Goal: Communication & Community: Answer question/provide support

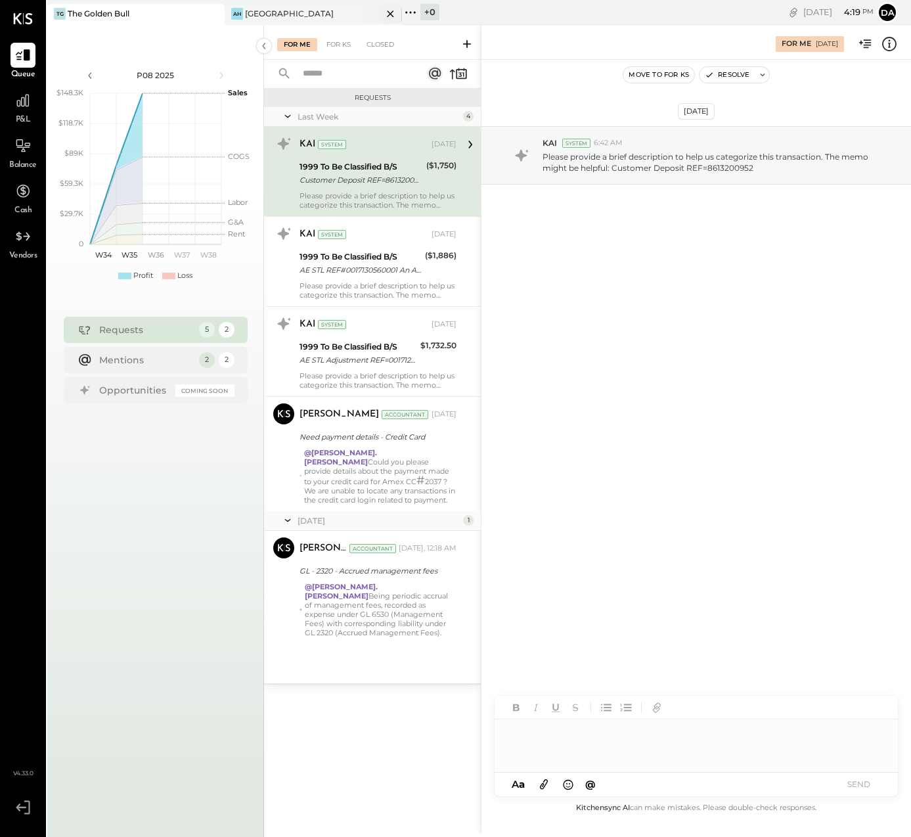
click at [244, 16] on div "AH [GEOGRAPHIC_DATA]" at bounding box center [304, 14] width 158 height 12
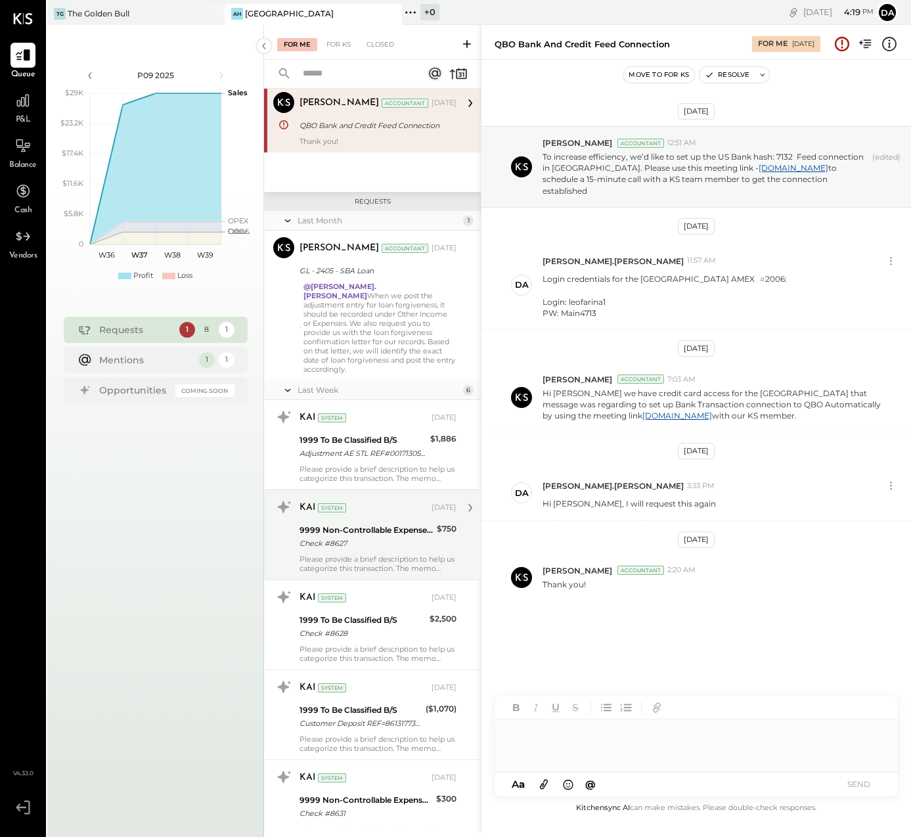
scroll to position [185, 0]
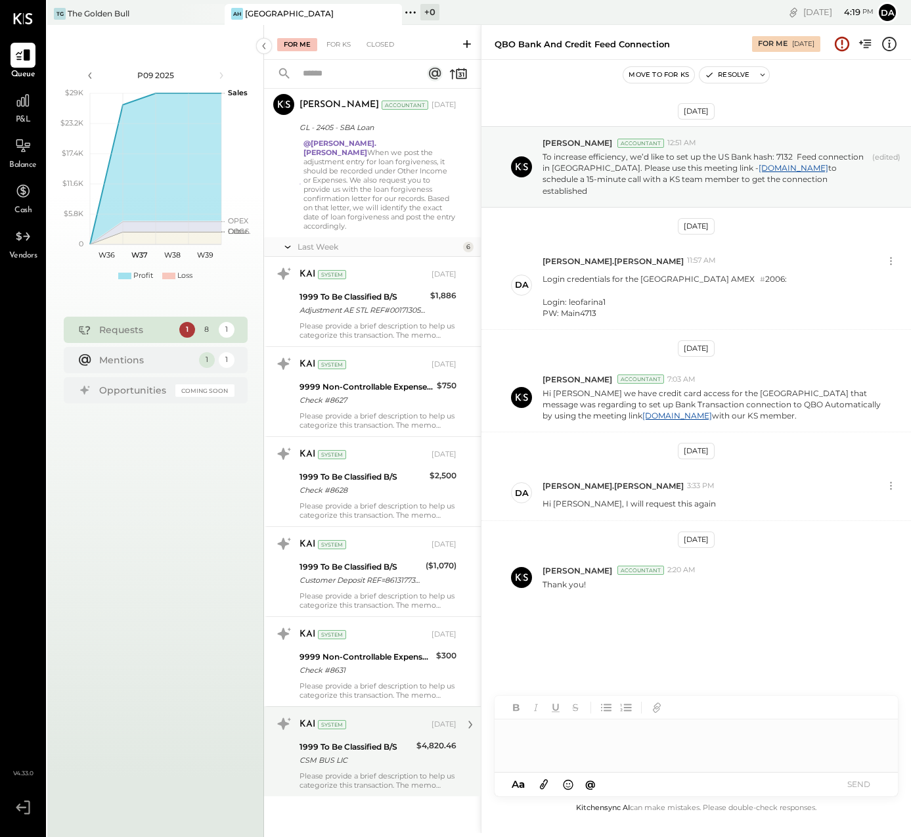
click at [374, 753] on div "CSM BUS LIC" at bounding box center [356, 759] width 113 height 13
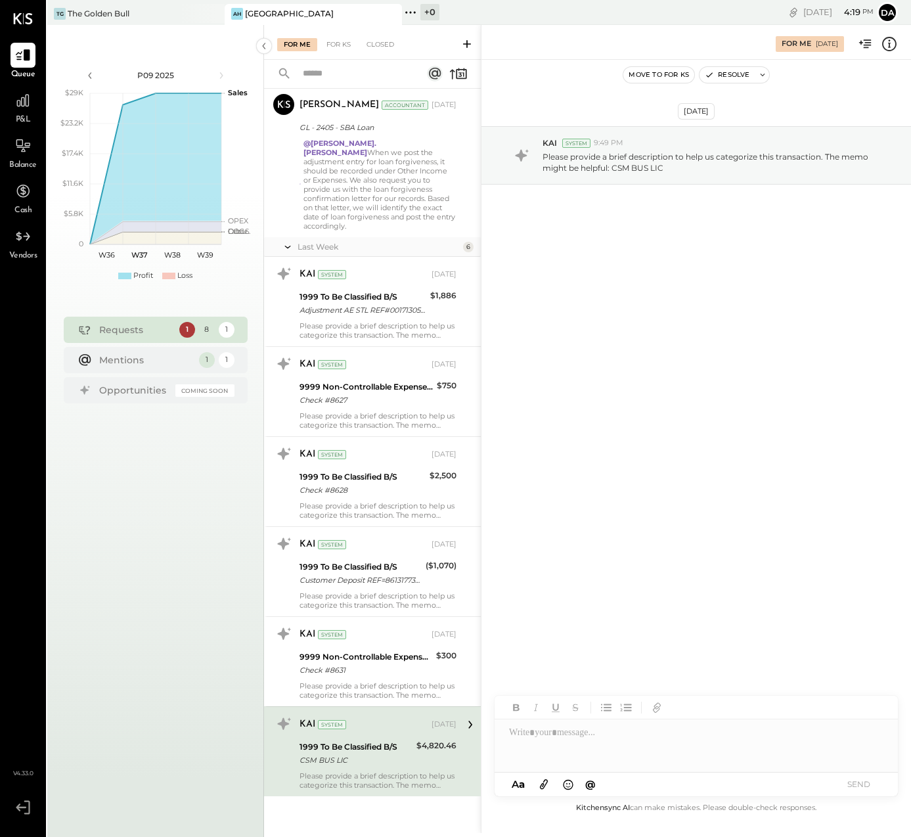
click at [541, 734] on div at bounding box center [696, 745] width 403 height 53
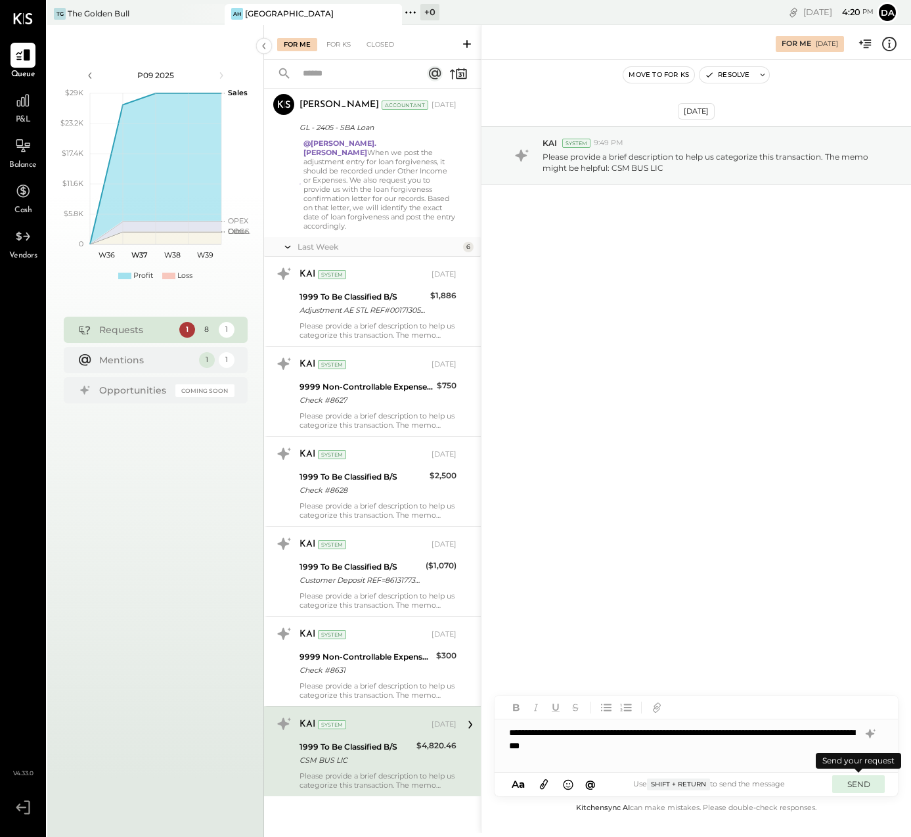
click at [856, 786] on button "SEND" at bounding box center [858, 784] width 53 height 18
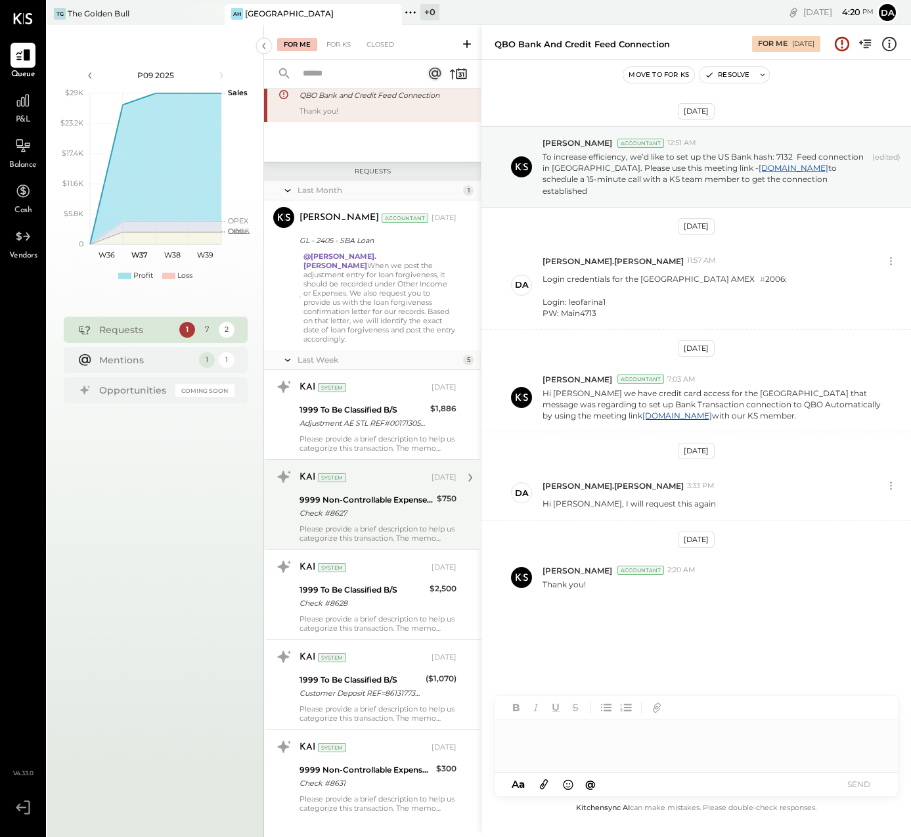
scroll to position [95, 0]
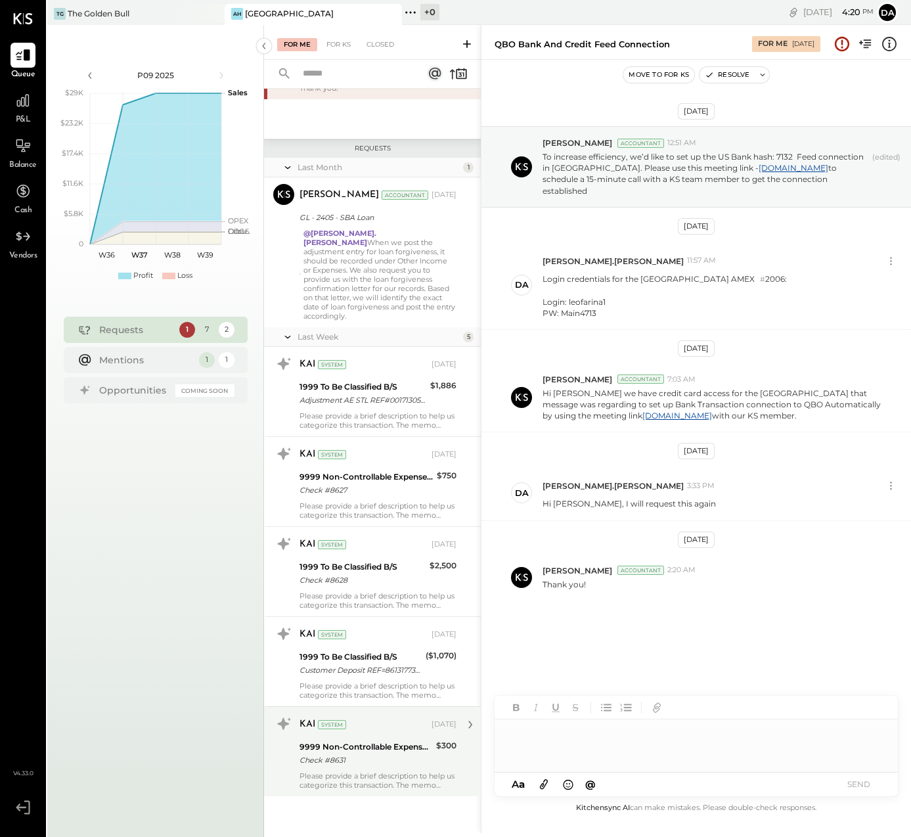
click at [380, 740] on div "9999 Non-Controllable Expenses:Other Income and Expenses:To Be Classified" at bounding box center [366, 746] width 133 height 13
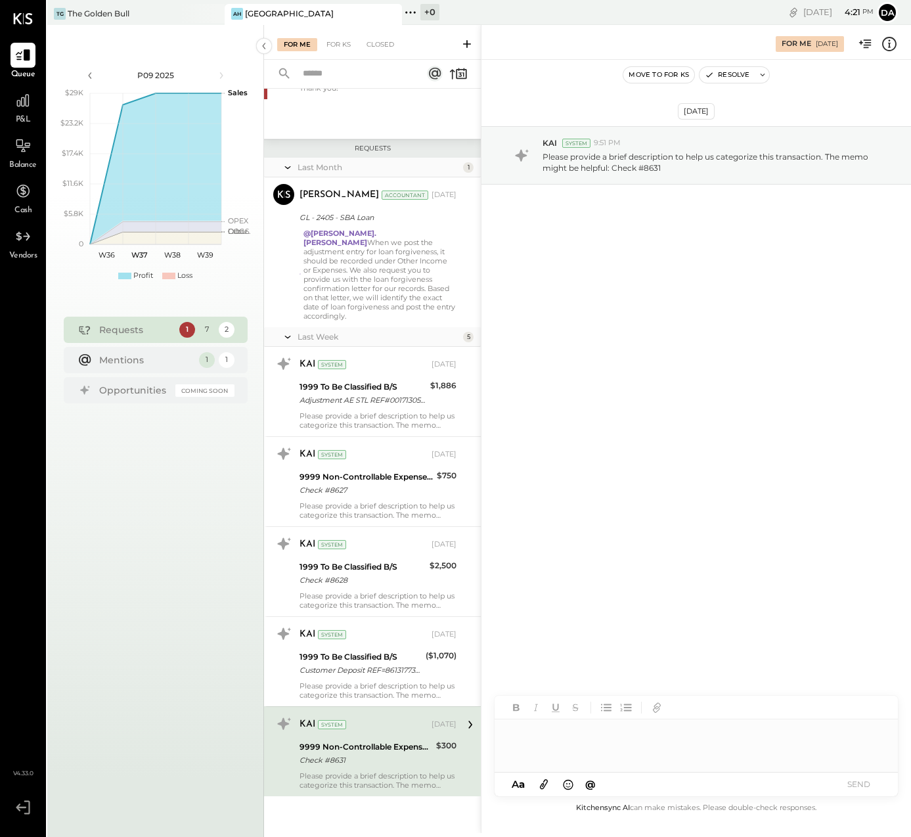
click at [520, 749] on div at bounding box center [696, 745] width 403 height 53
click at [864, 785] on button "SEND" at bounding box center [858, 784] width 53 height 18
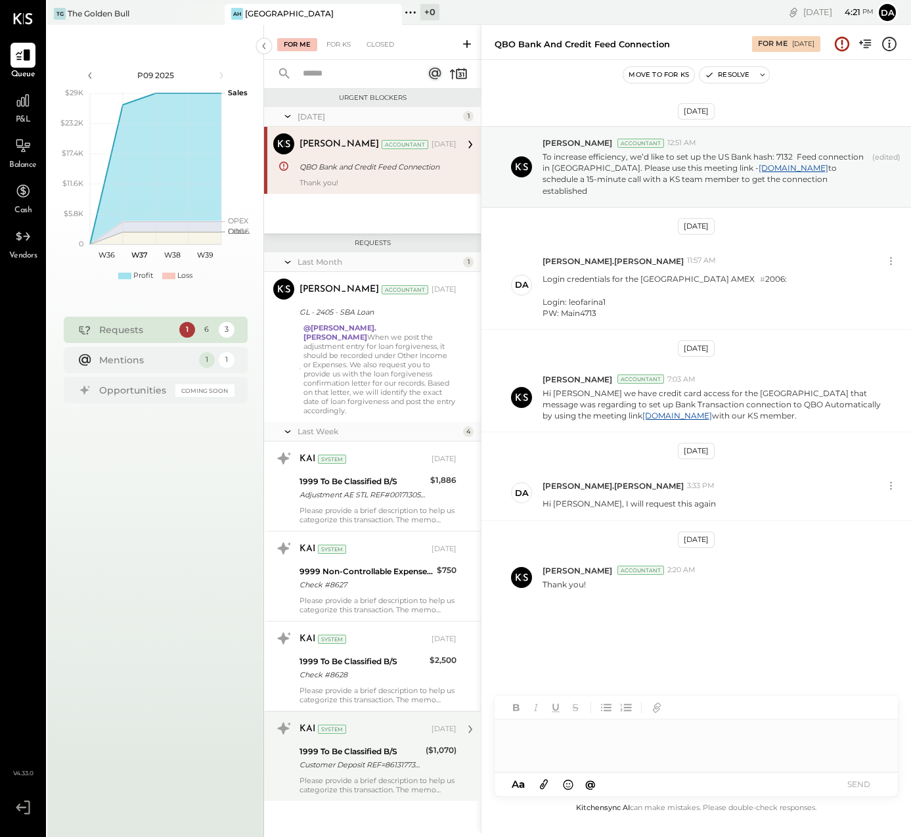
click at [545, 741] on div at bounding box center [696, 745] width 403 height 53
click at [856, 778] on button "SEND" at bounding box center [858, 784] width 53 height 18
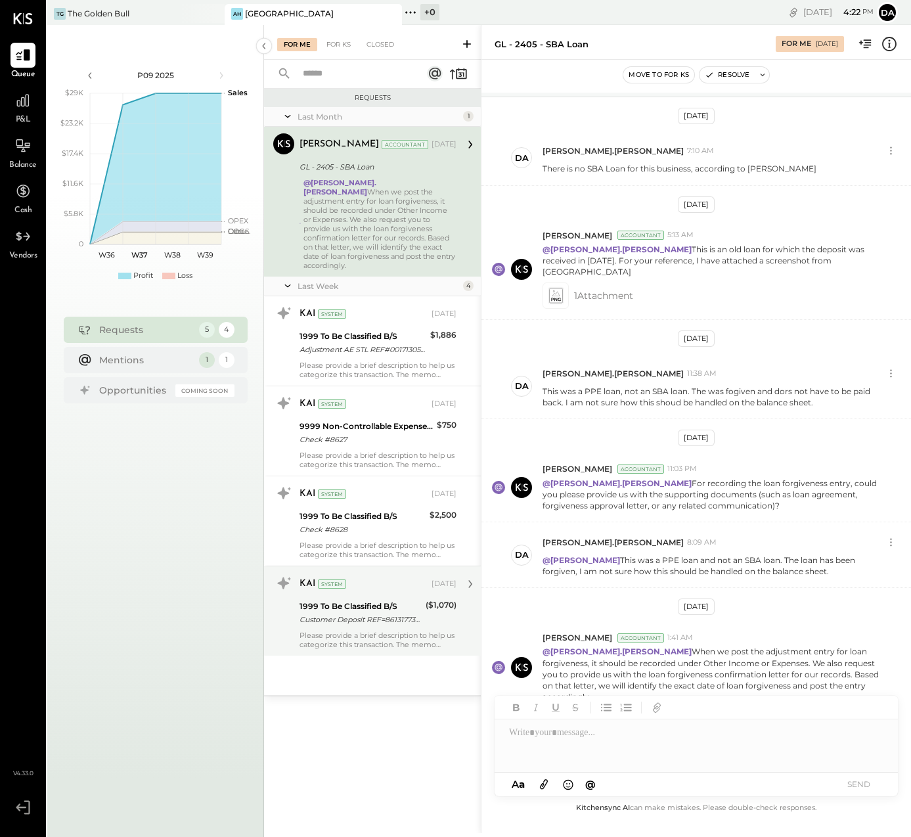
click at [348, 600] on div "1999 To Be Classified B/S" at bounding box center [361, 606] width 122 height 13
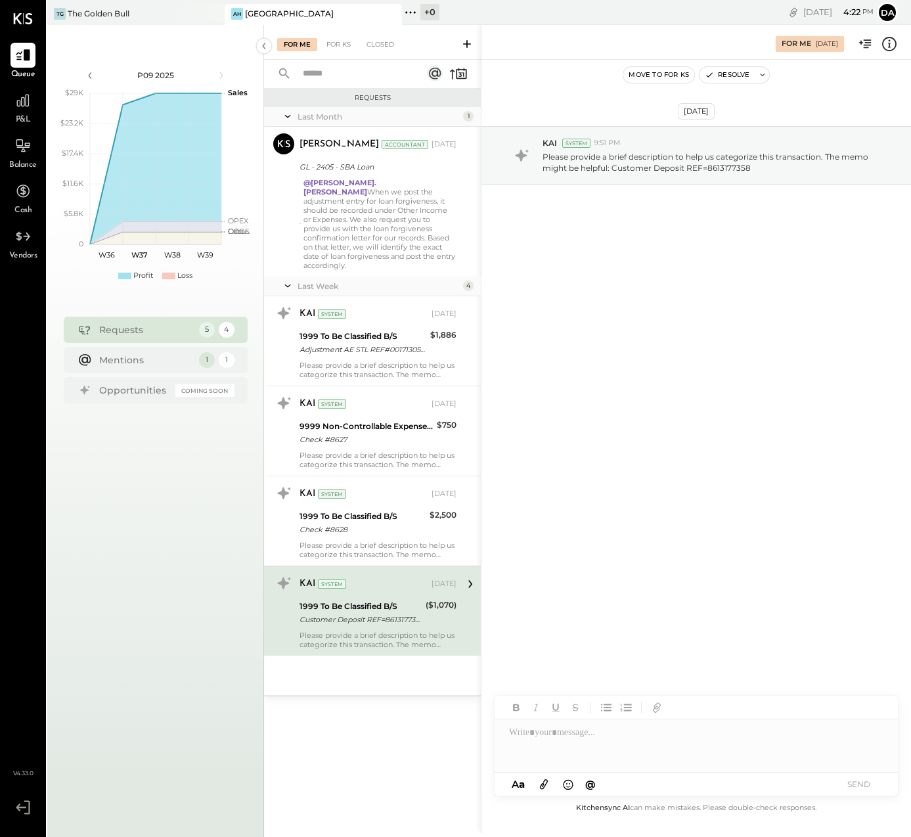
click at [516, 738] on div at bounding box center [696, 745] width 403 height 53
click at [374, 43] on div "Closed" at bounding box center [380, 44] width 41 height 13
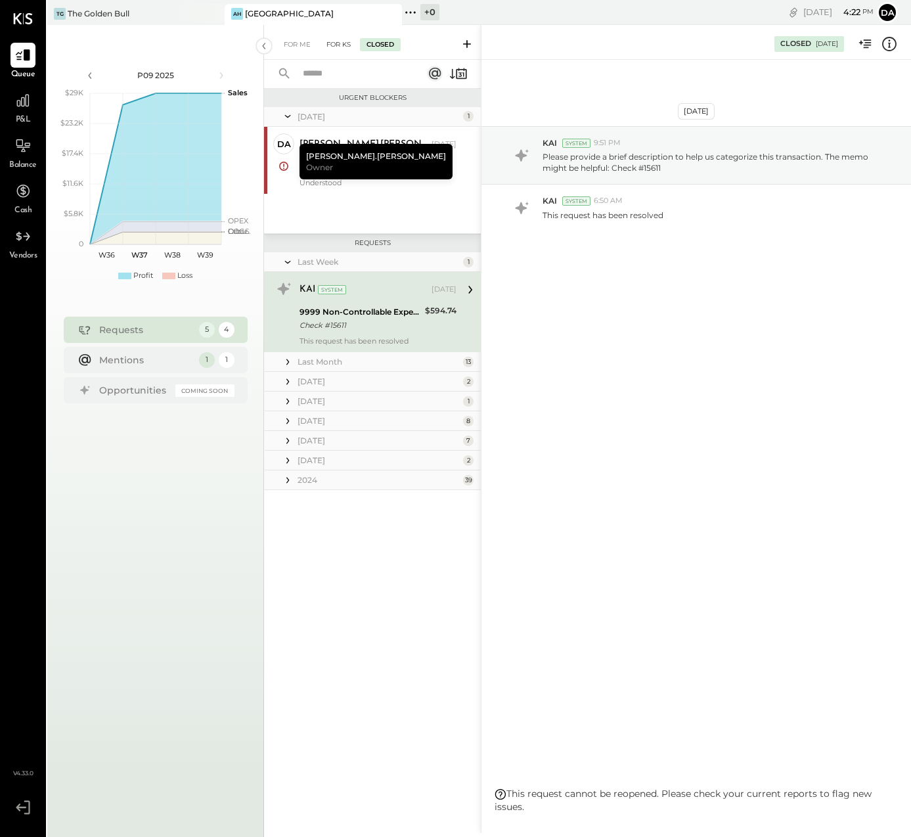
click at [335, 47] on div "For KS" at bounding box center [338, 44] width 37 height 13
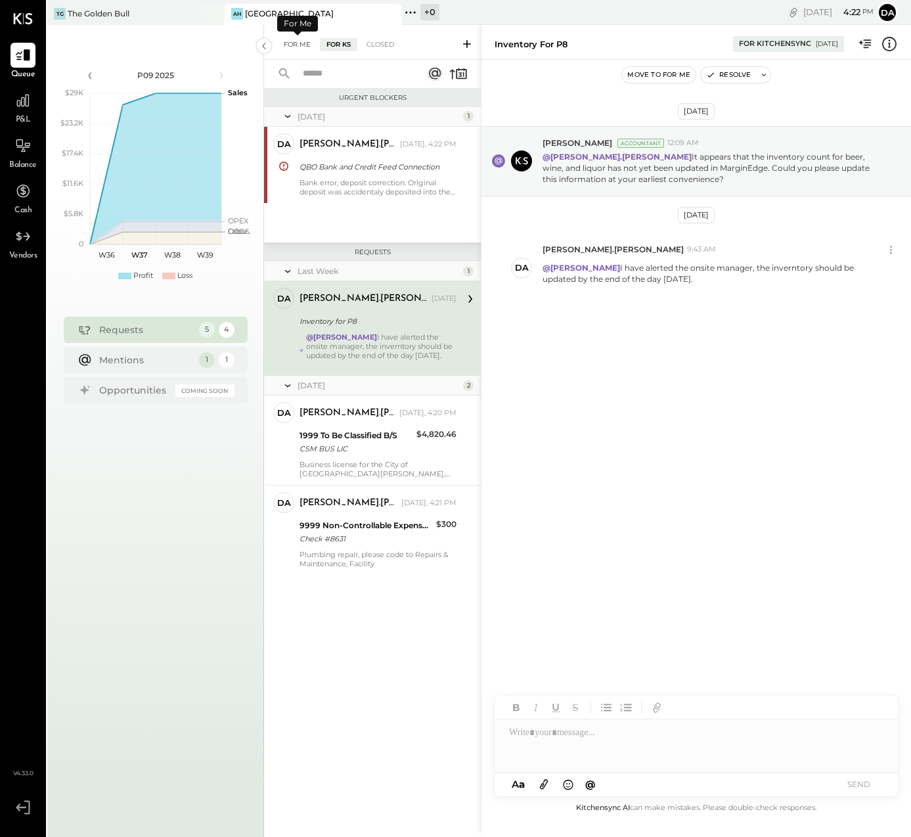
click at [290, 45] on div "For Me" at bounding box center [297, 44] width 40 height 13
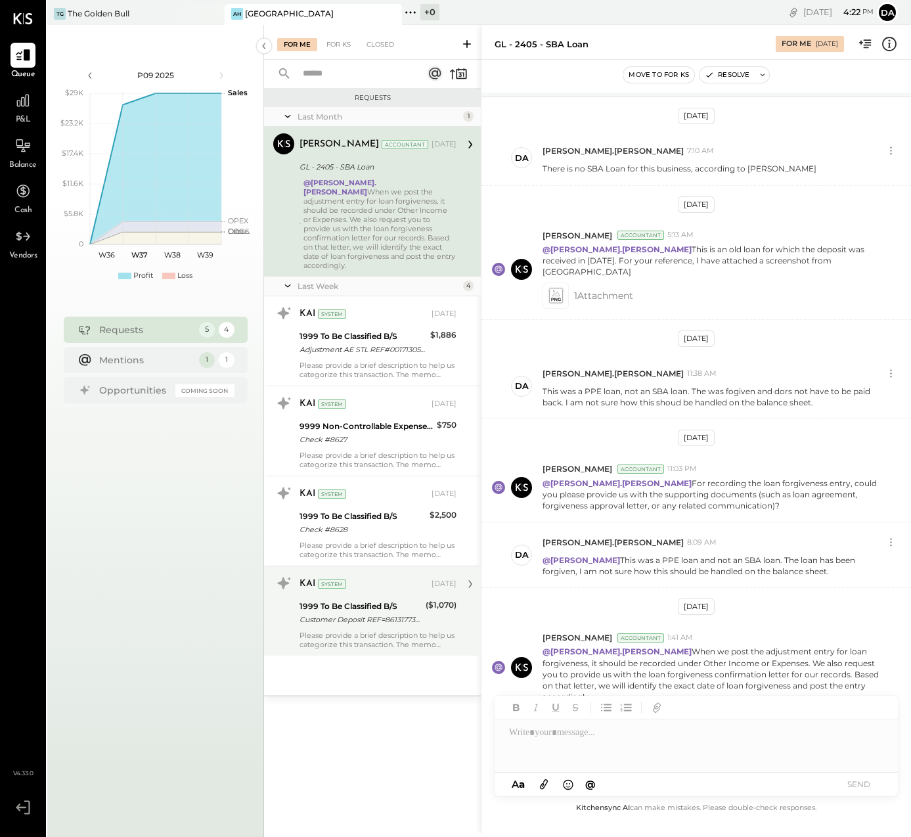
click at [340, 583] on div "KAI System [DATE]" at bounding box center [378, 584] width 157 height 18
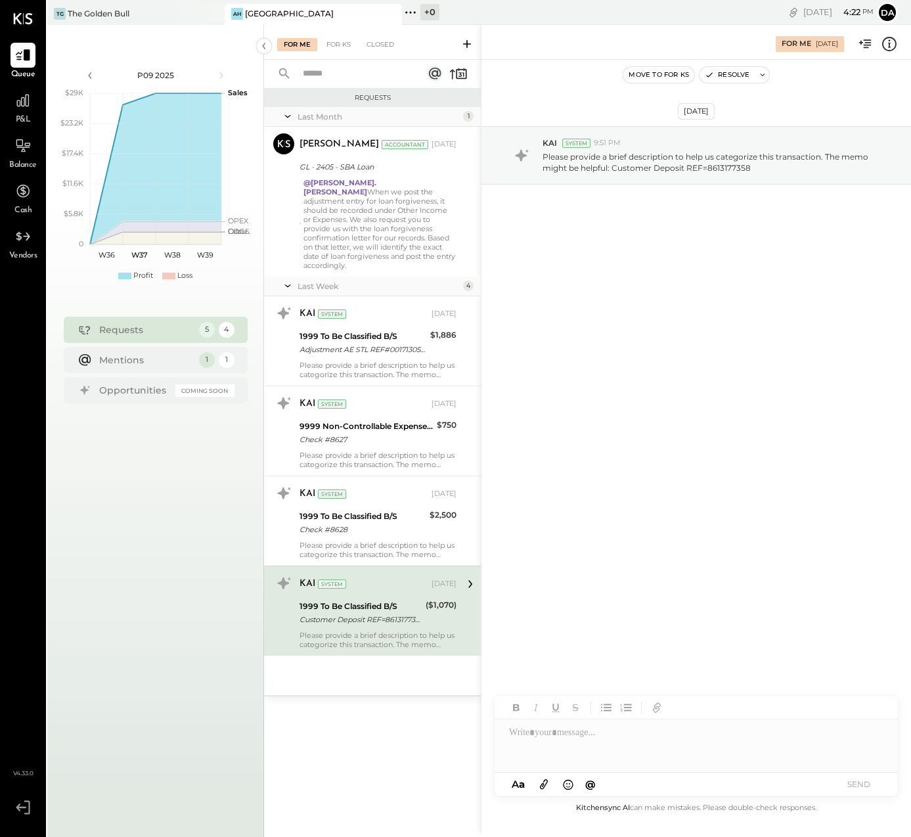
click at [522, 734] on div at bounding box center [696, 745] width 403 height 53
click at [857, 782] on button "SEND" at bounding box center [858, 784] width 53 height 18
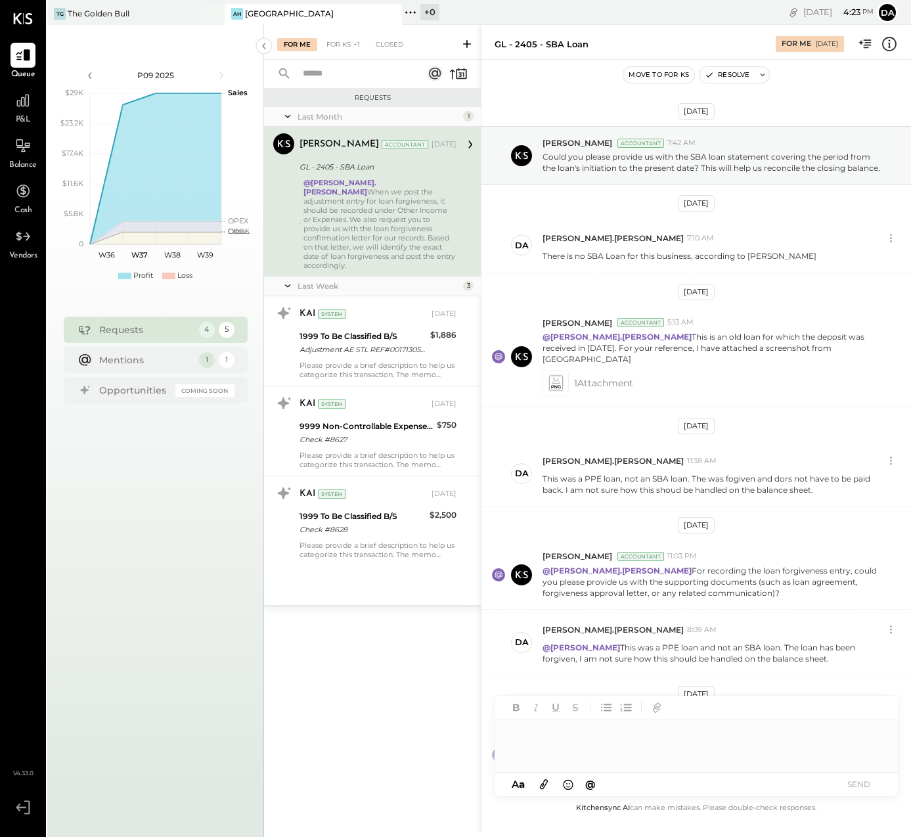
scroll to position [87, 0]
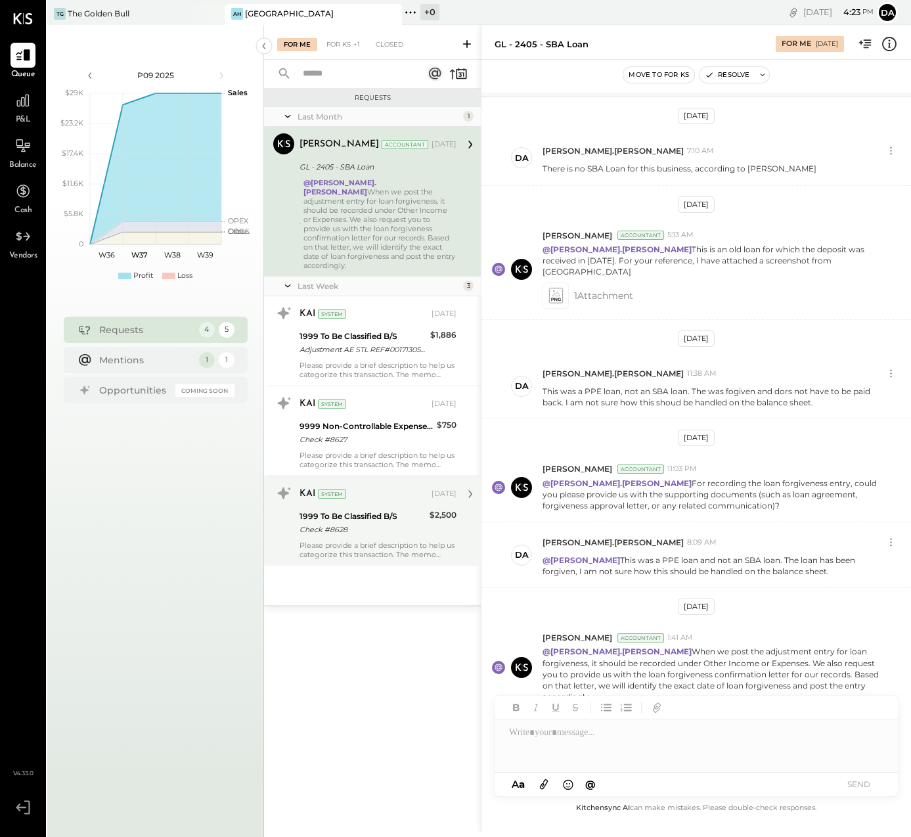
click at [343, 489] on div "KAI System" at bounding box center [364, 493] width 129 height 13
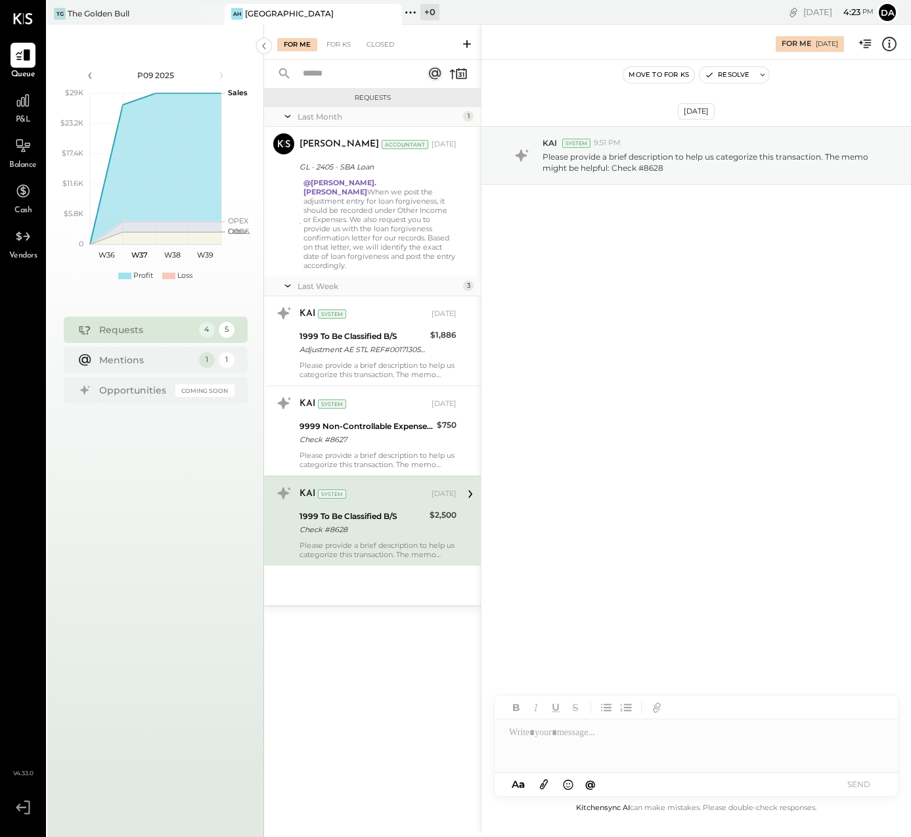
click at [346, 523] on div "Check #8628" at bounding box center [363, 529] width 126 height 13
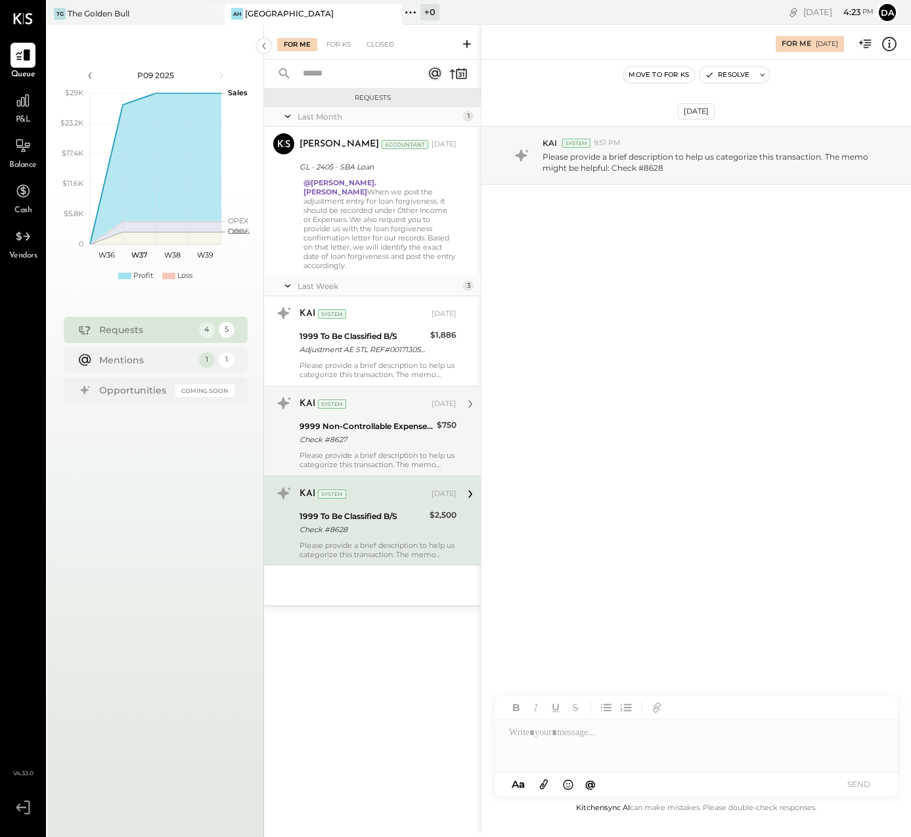
click at [367, 421] on div "9999 Non-Controllable Expenses:Other Income and Expenses:To Be Classified" at bounding box center [366, 426] width 133 height 13
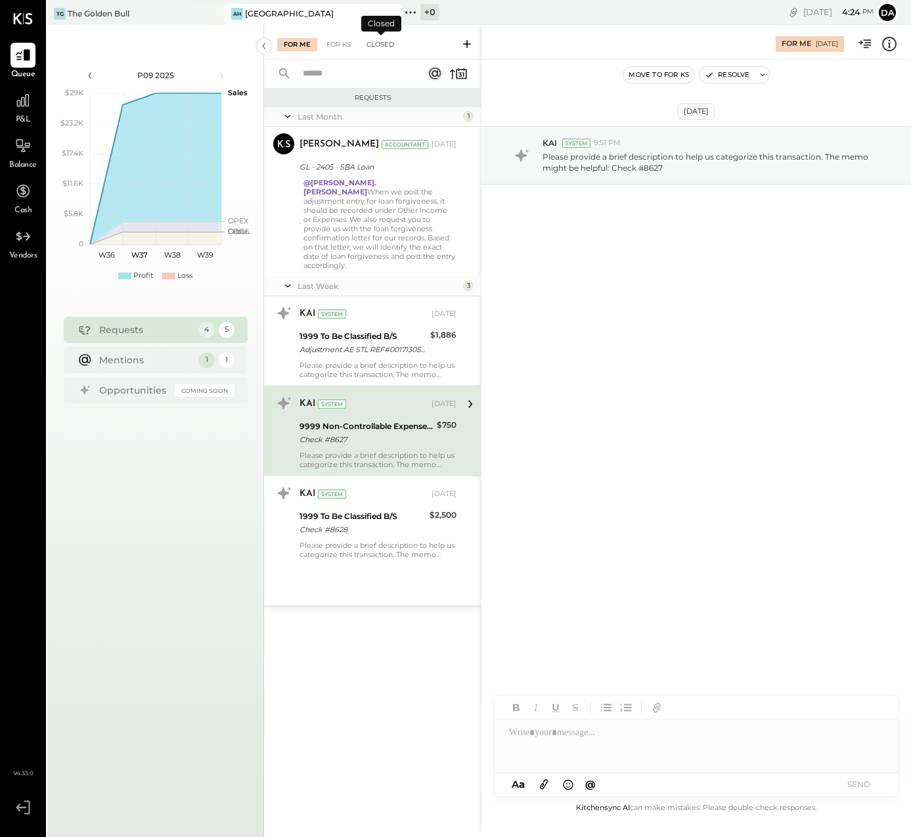
click at [384, 45] on div "Closed" at bounding box center [380, 44] width 41 height 13
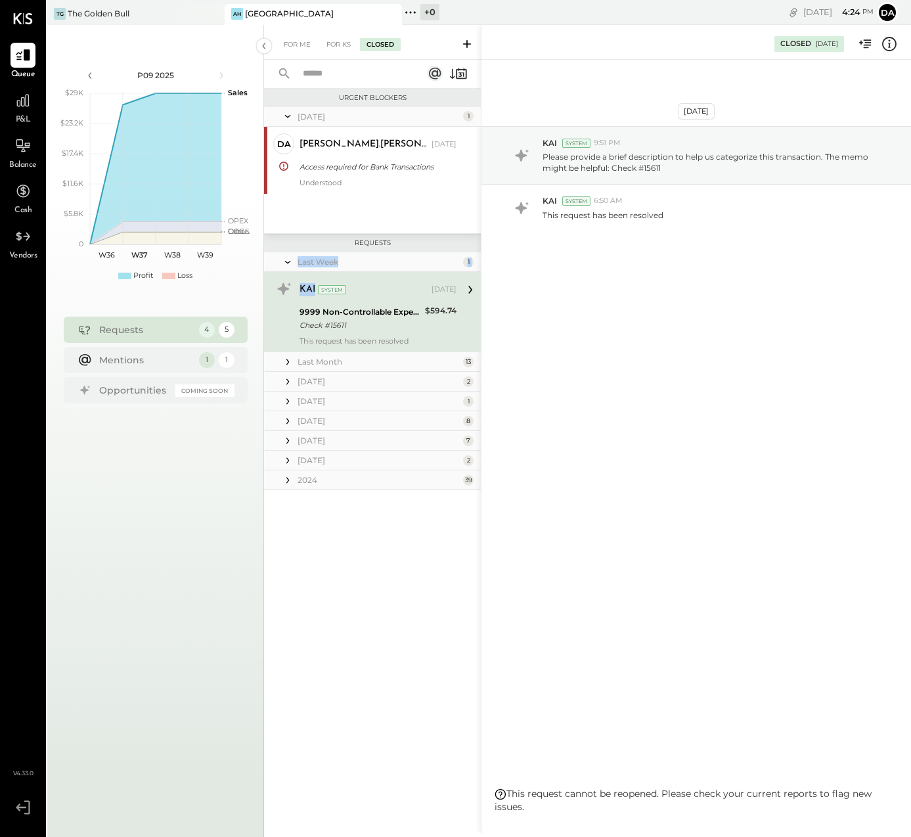
drag, startPoint x: 407, startPoint y: 275, endPoint x: 281, endPoint y: 260, distance: 127.0
click at [281, 260] on div "Last Week 1 KAI System [DATE] 9999 Non-Controllable Expenses:Other Income and E…" at bounding box center [372, 302] width 217 height 100
click at [288, 263] on icon at bounding box center [287, 262] width 13 height 33
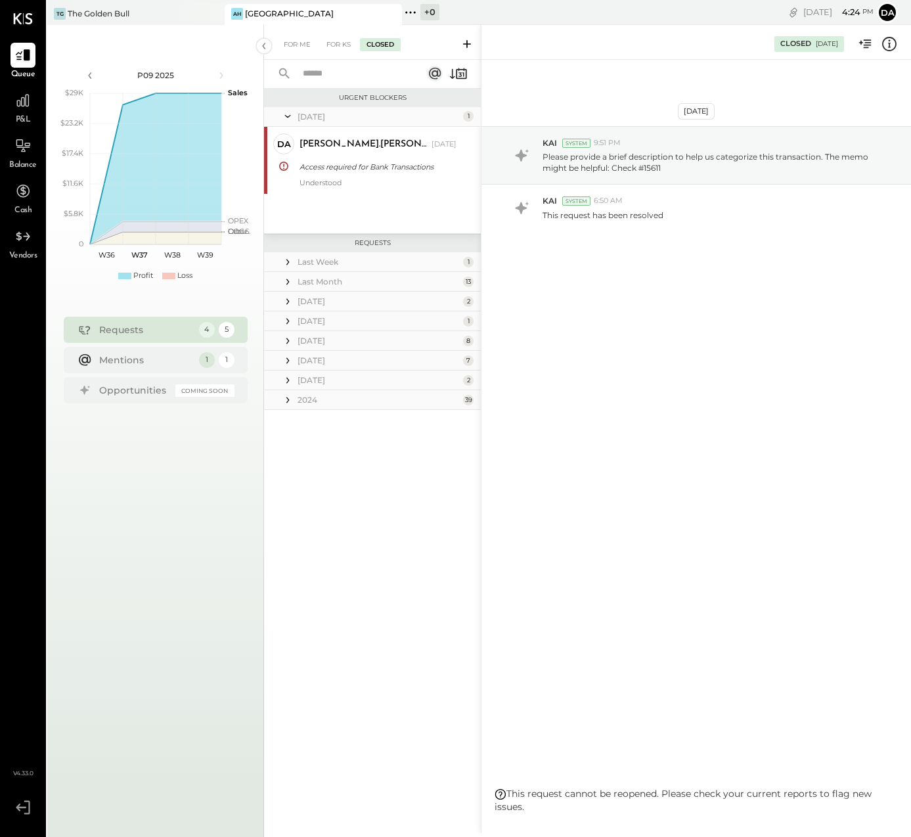
click at [288, 263] on icon at bounding box center [287, 262] width 13 height 13
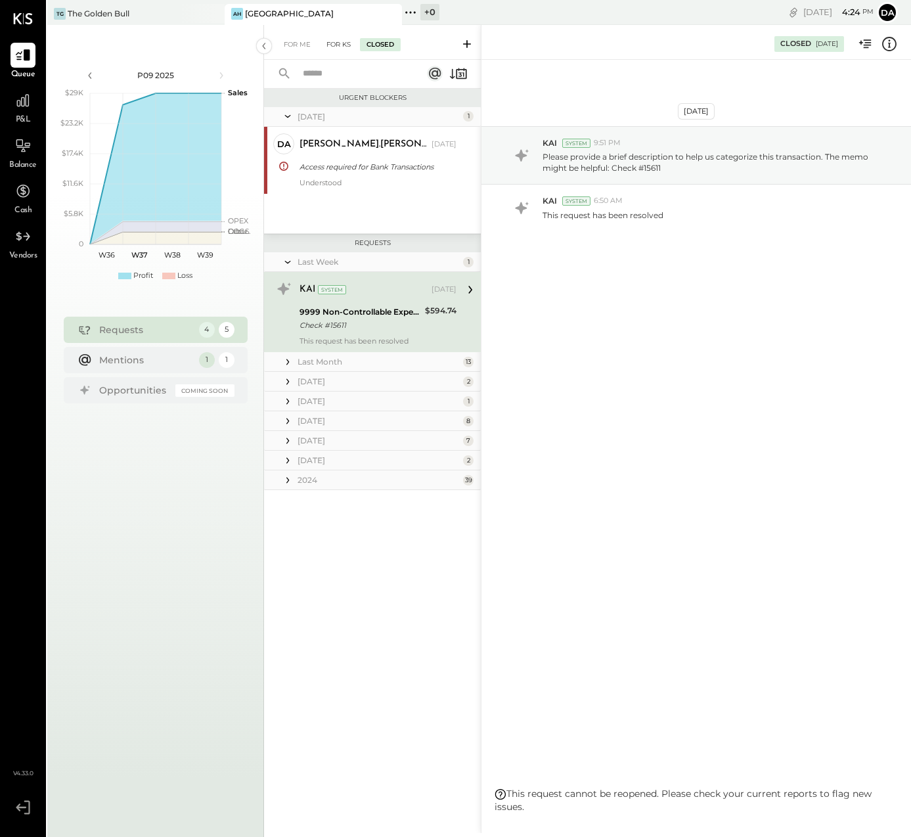
click at [337, 43] on div "For KS" at bounding box center [338, 44] width 37 height 13
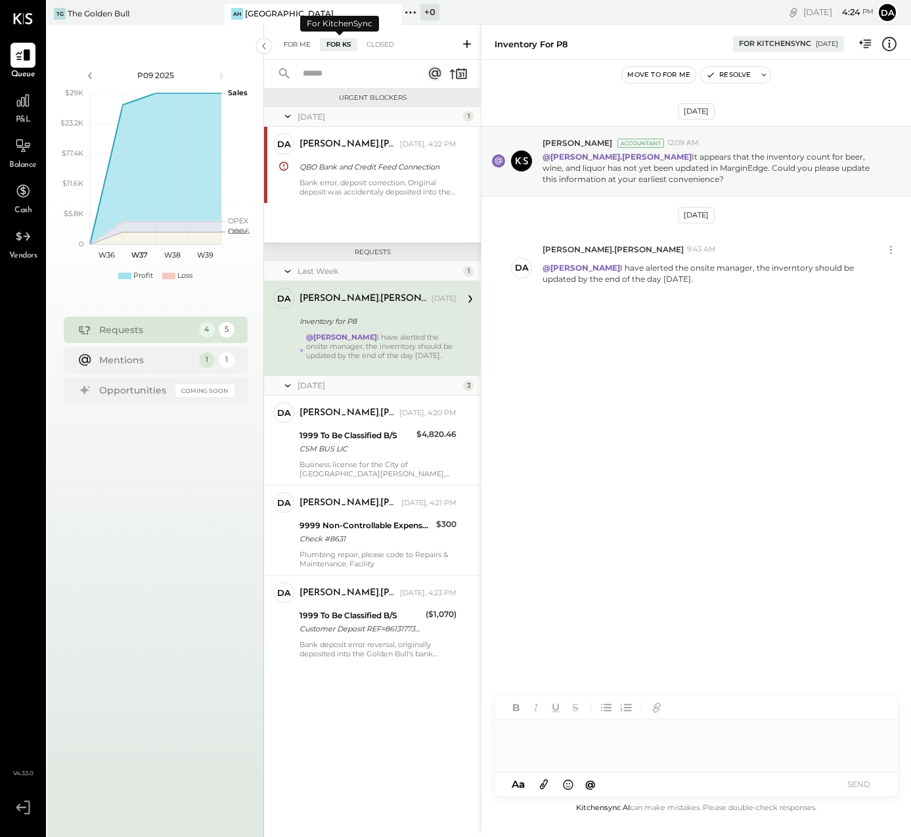
click at [296, 39] on div "For Me" at bounding box center [297, 44] width 40 height 13
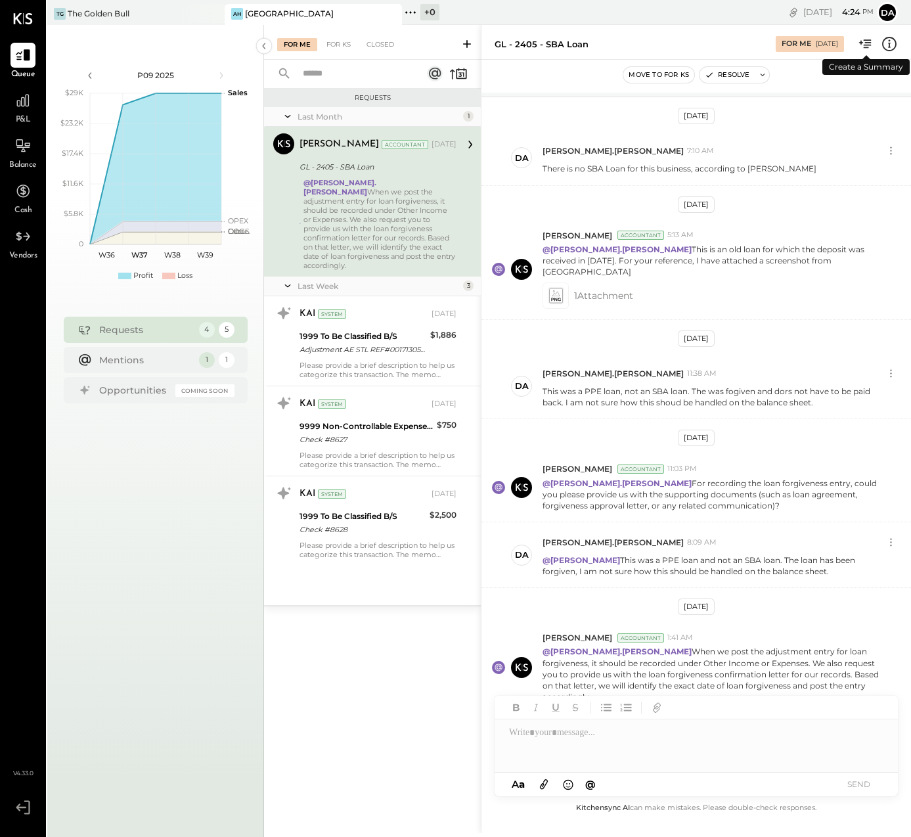
click at [870, 47] on icon at bounding box center [865, 43] width 17 height 17
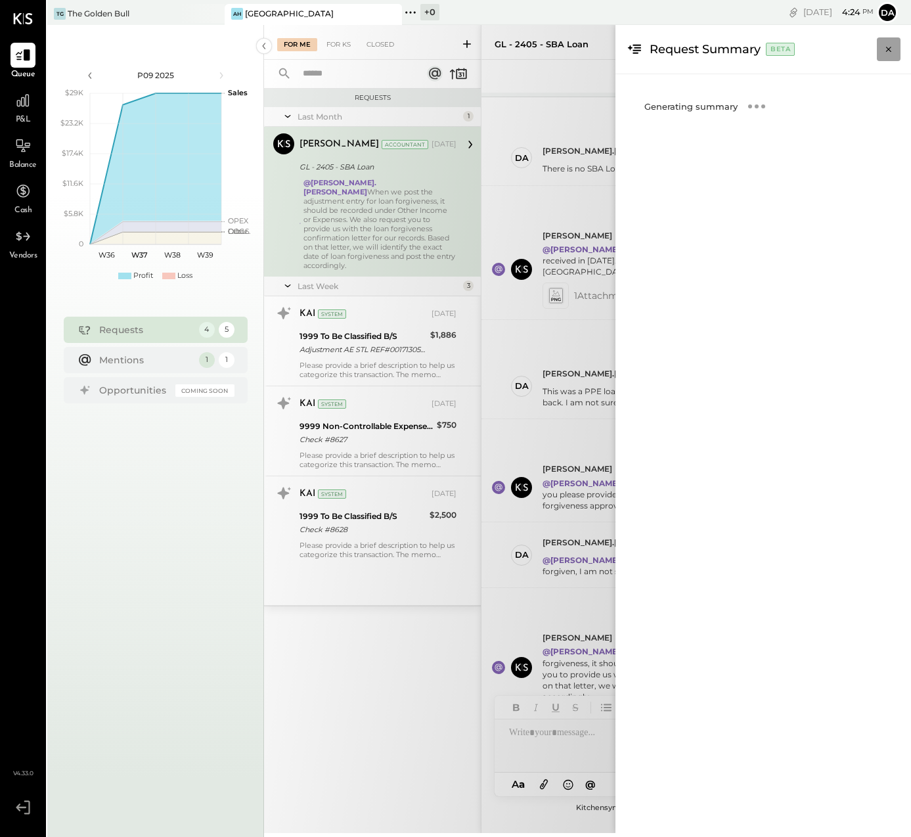
click at [894, 48] on icon "Close panel" at bounding box center [888, 49] width 13 height 13
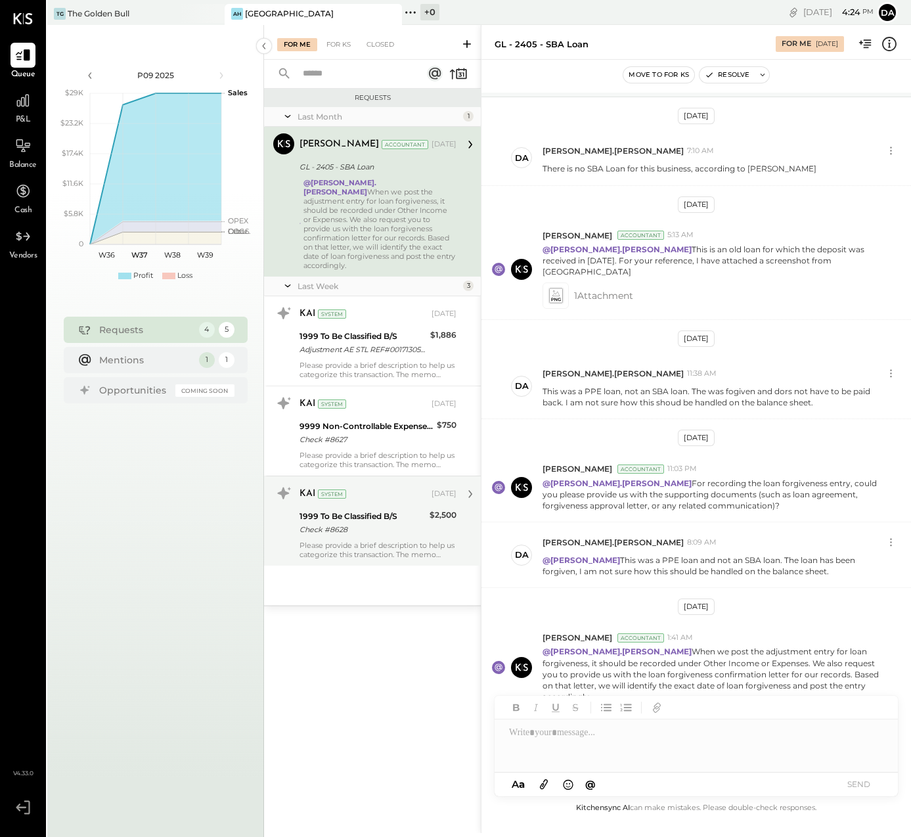
click at [363, 541] on div "Please provide a brief description to help us categorize this transaction. The …" at bounding box center [378, 550] width 157 height 18
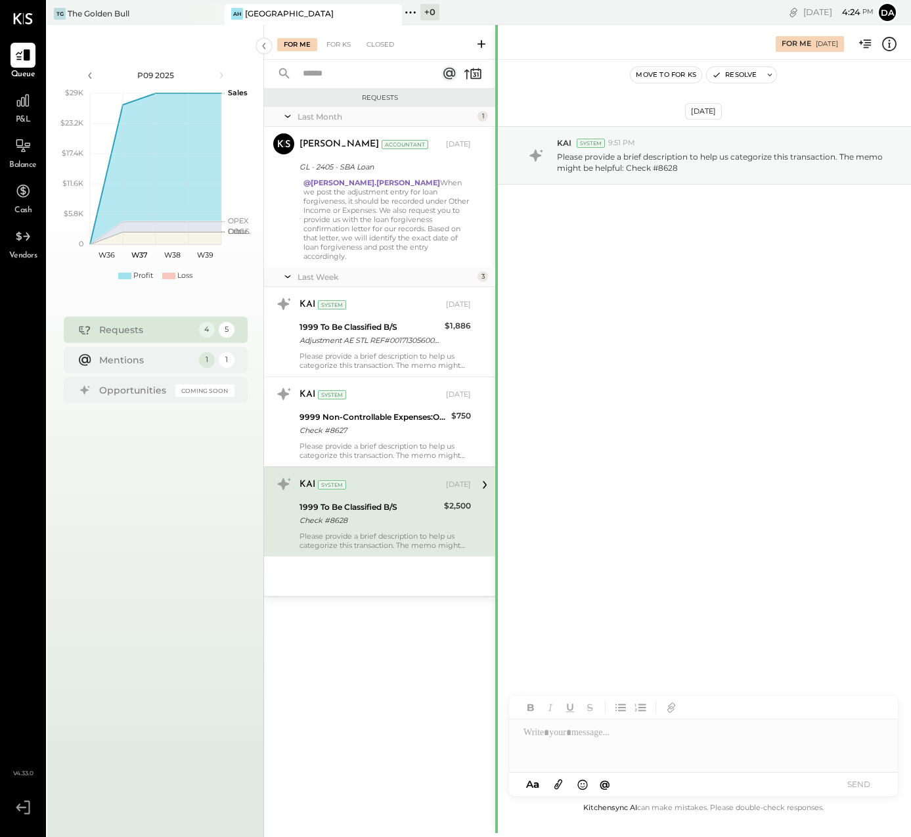
drag, startPoint x: 482, startPoint y: 588, endPoint x: 497, endPoint y: 574, distance: 20.5
click at [497, 574] on div at bounding box center [496, 833] width 3 height 1616
click at [347, 45] on div "For KS" at bounding box center [338, 44] width 37 height 13
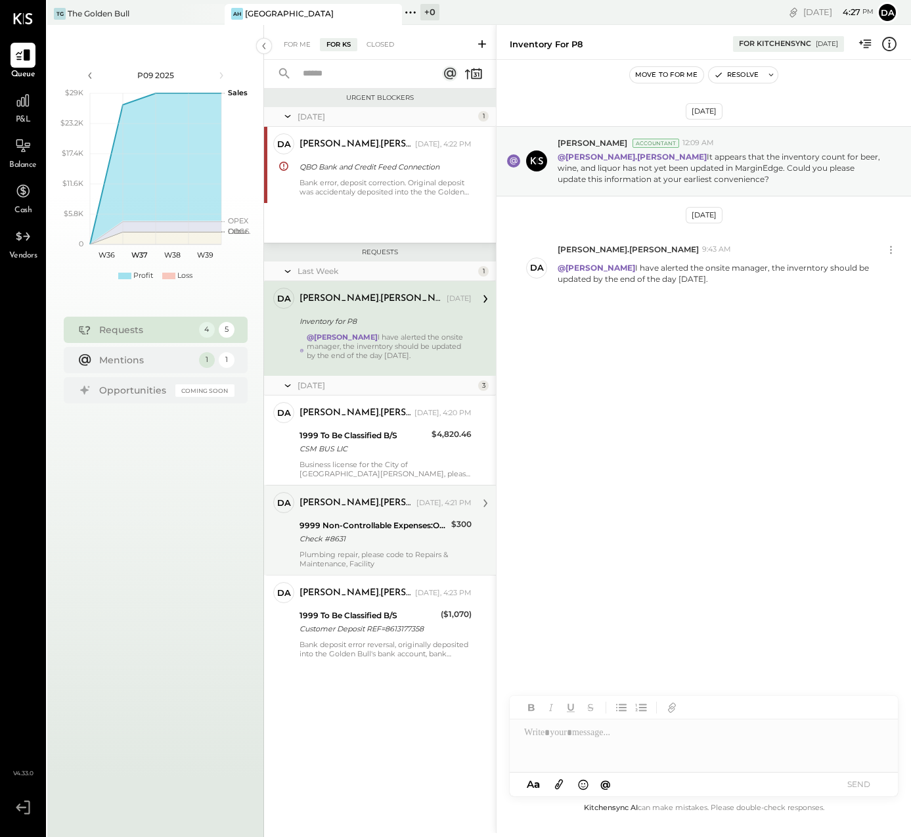
click at [322, 507] on div "[PERSON_NAME].[PERSON_NAME]" at bounding box center [357, 503] width 114 height 13
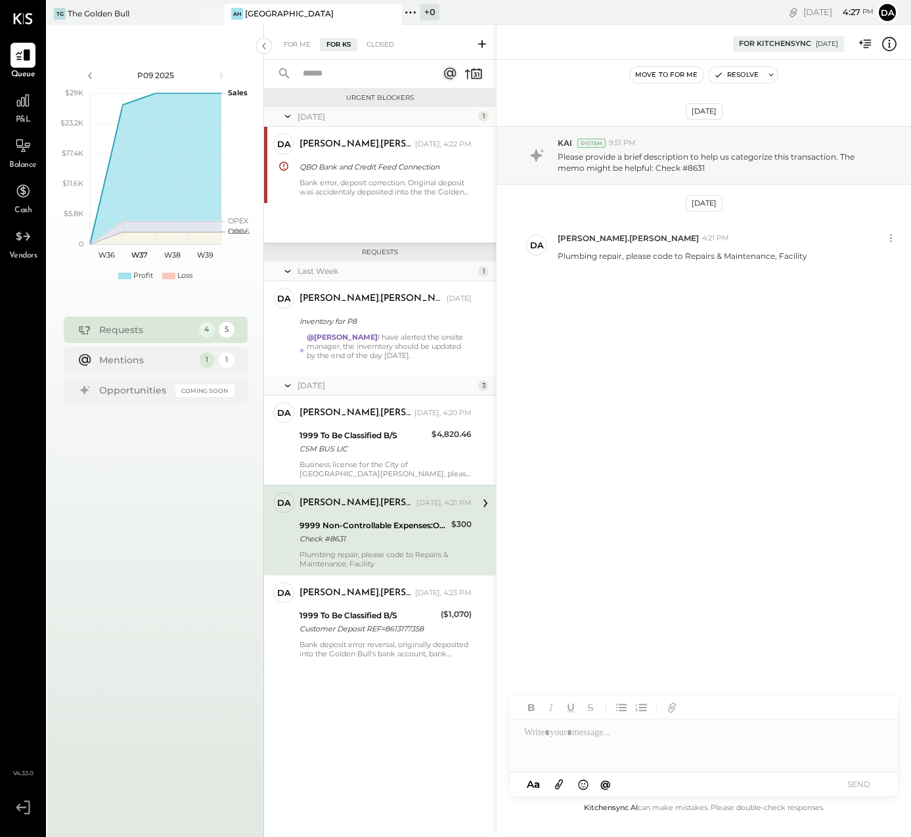
click at [532, 733] on div at bounding box center [704, 745] width 388 height 53
click at [370, 523] on div "9999 Non-Controllable Expenses:Other Income and Expenses:To Be Classified" at bounding box center [374, 525] width 148 height 13
drag, startPoint x: 613, startPoint y: 738, endPoint x: 516, endPoint y: 726, distance: 97.3
click at [516, 726] on div "**********" at bounding box center [704, 745] width 388 height 53
click at [628, 731] on div "**********" at bounding box center [704, 745] width 388 height 53
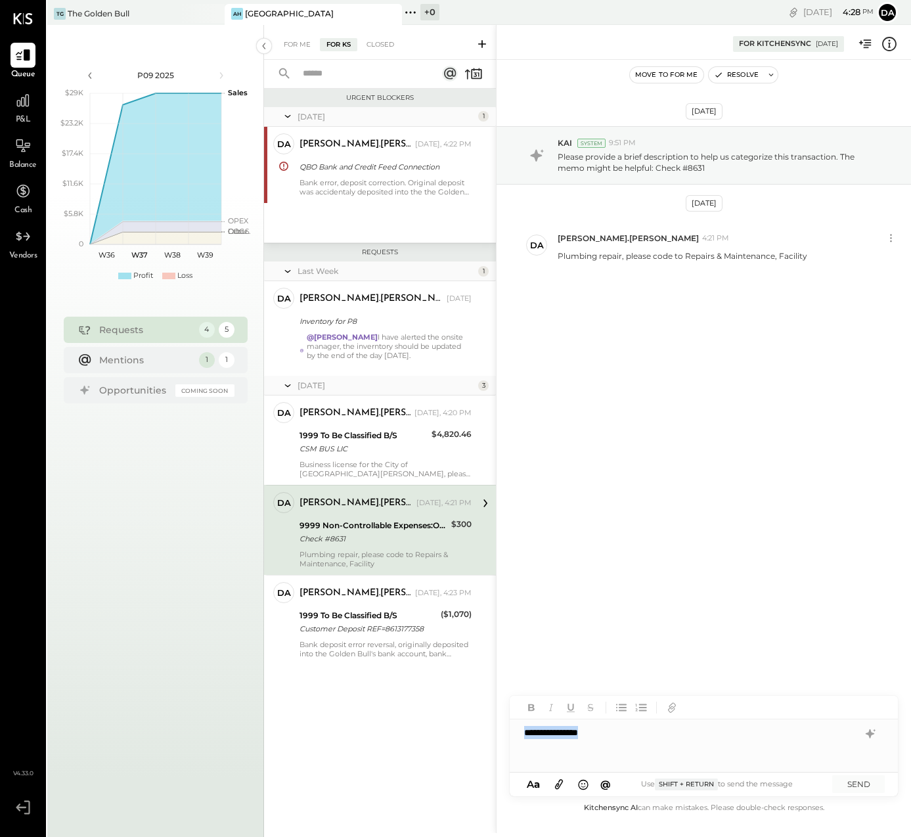
drag, startPoint x: 628, startPoint y: 731, endPoint x: 525, endPoint y: 732, distance: 103.1
click at [525, 732] on div "**********" at bounding box center [704, 745] width 388 height 53
type input "*****"
click at [619, 720] on span "[PERSON_NAME]" at bounding box center [636, 717] width 103 height 12
click at [867, 784] on button "SEND" at bounding box center [858, 784] width 53 height 18
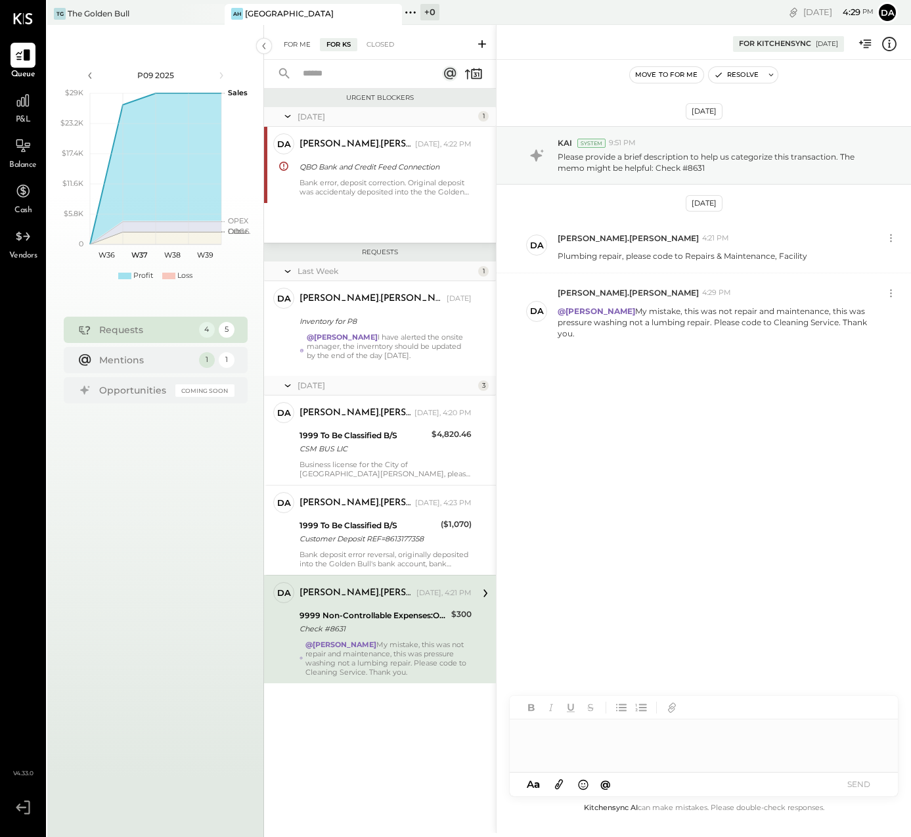
click at [295, 45] on div "For Me" at bounding box center [297, 44] width 40 height 13
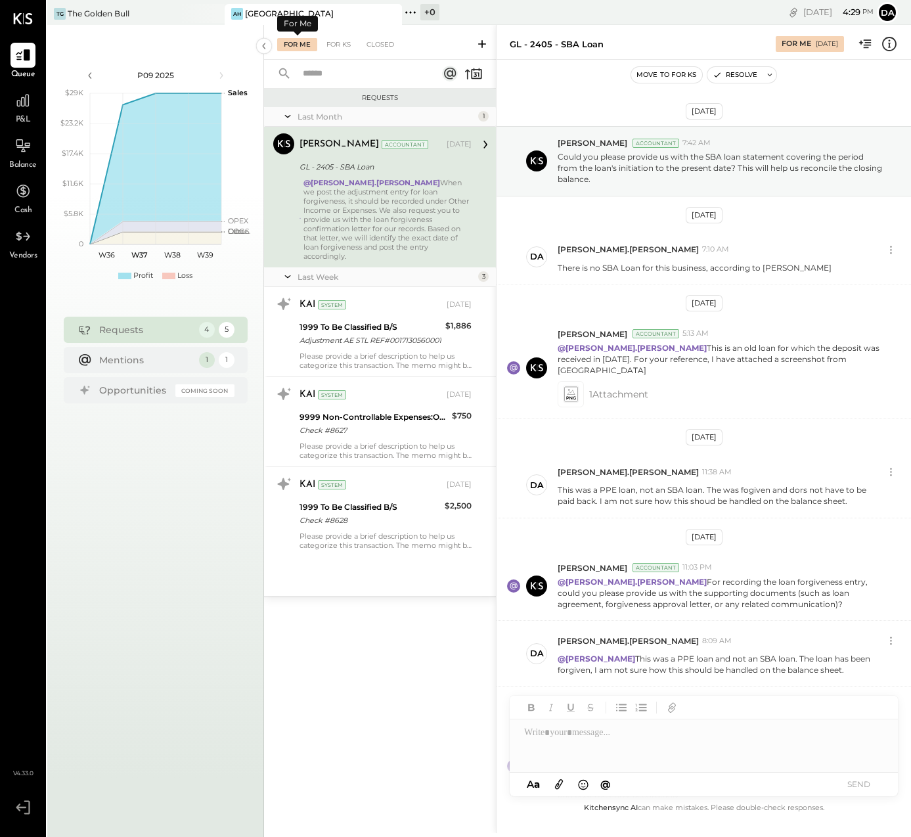
scroll to position [99, 0]
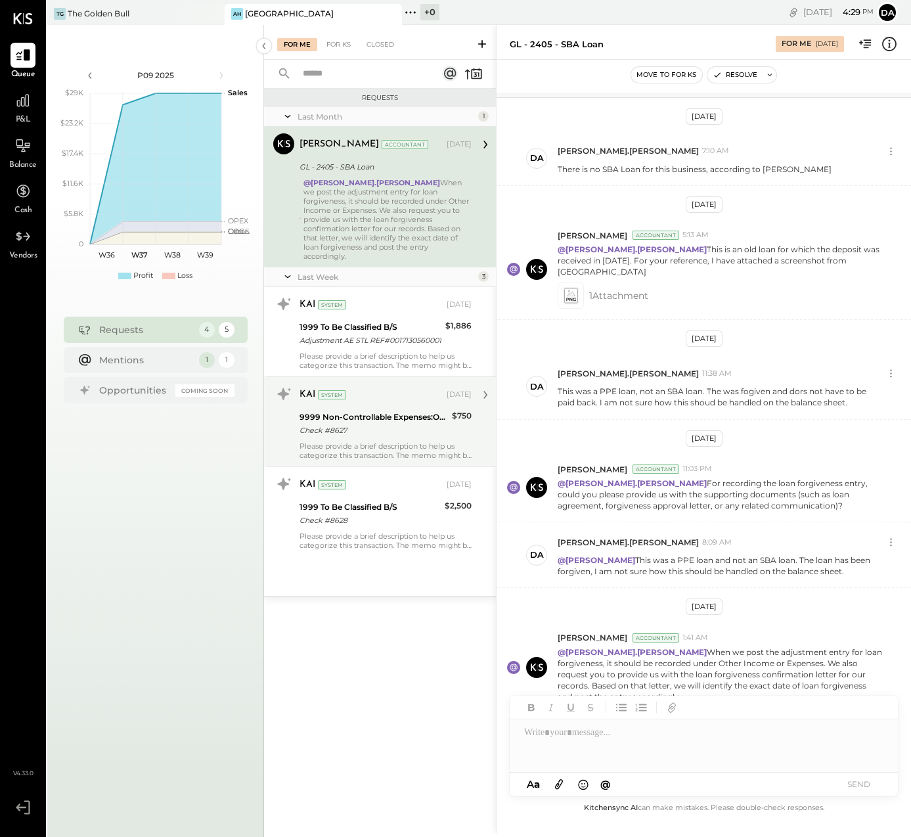
click at [362, 411] on div "9999 Non-Controllable Expenses:Other Income and Expenses:To Be Classified" at bounding box center [374, 417] width 148 height 13
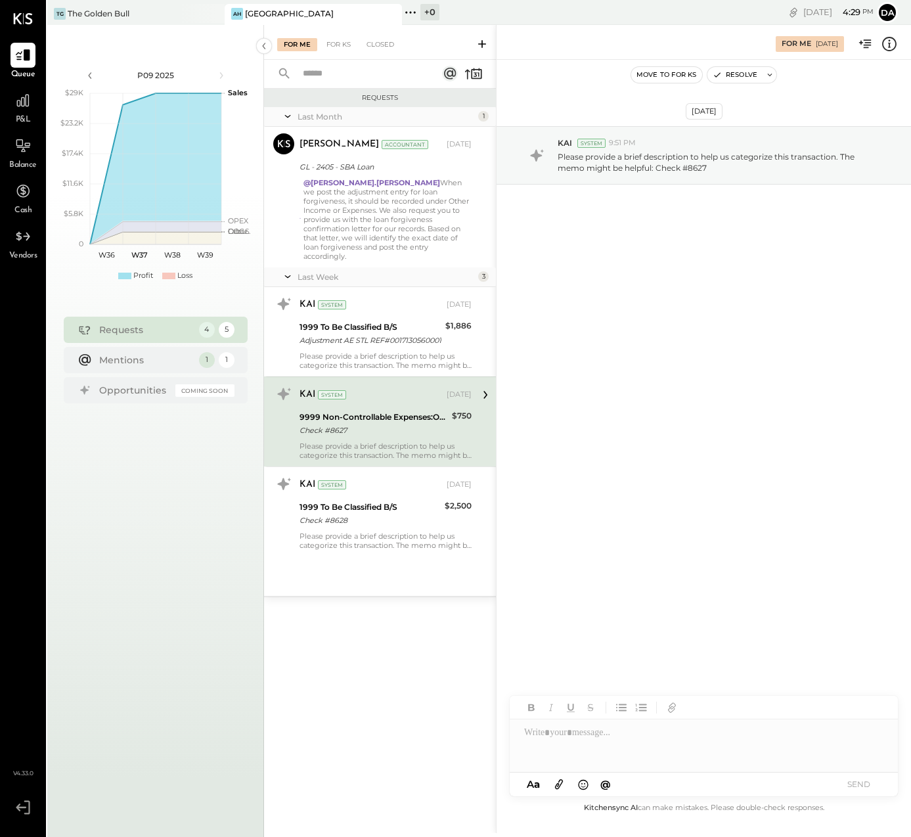
click at [543, 739] on div at bounding box center [704, 745] width 388 height 53
click at [856, 783] on button "SEND" at bounding box center [858, 784] width 53 height 18
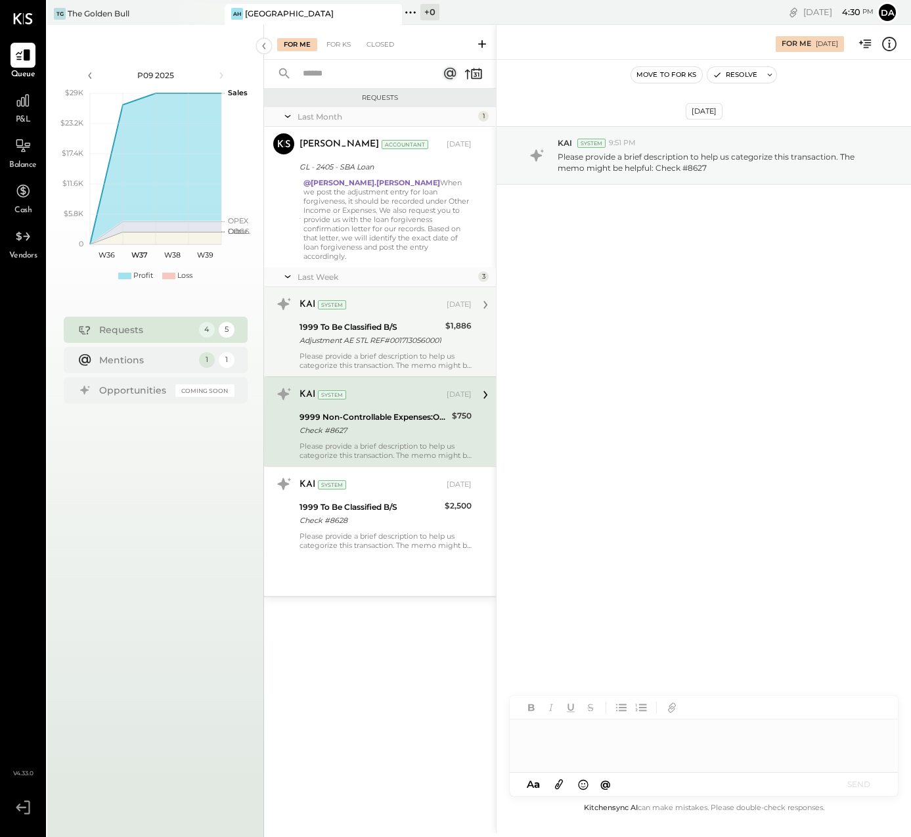
scroll to position [99, 0]
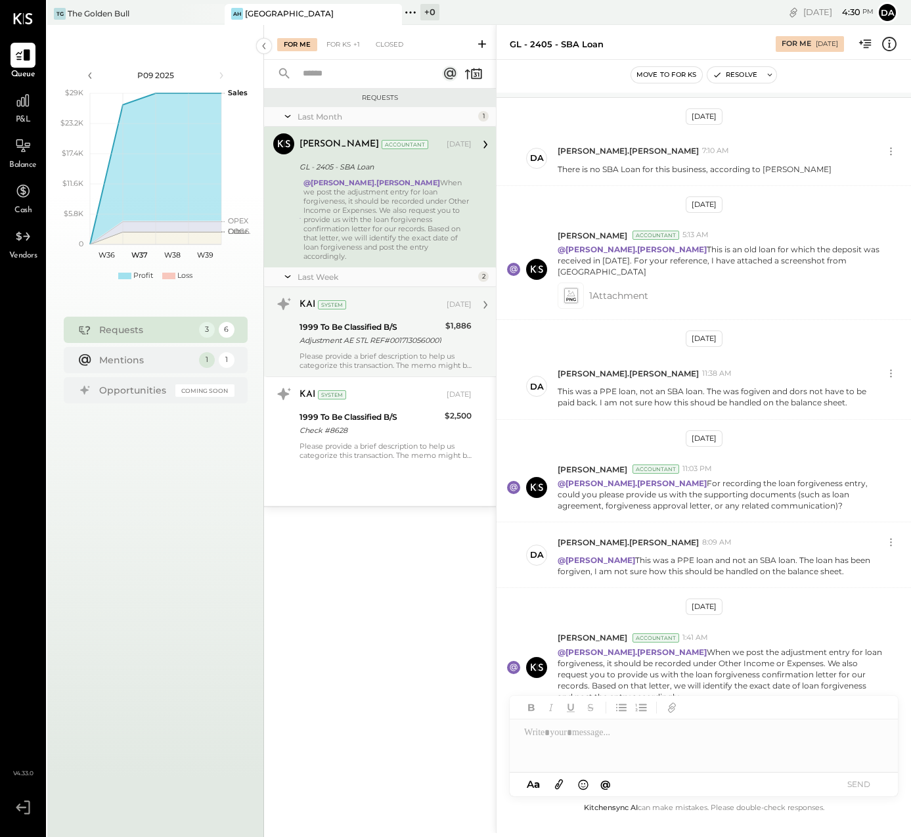
click at [346, 321] on div "1999 To Be Classified B/S" at bounding box center [371, 327] width 142 height 13
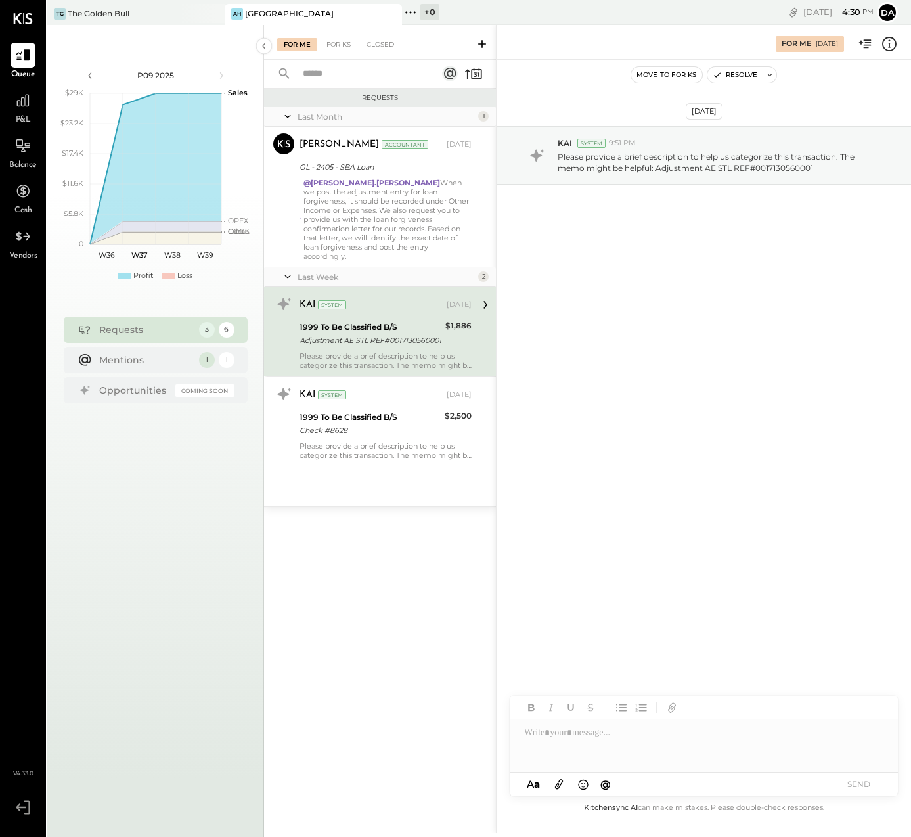
click at [537, 741] on div at bounding box center [704, 745] width 388 height 53
click at [539, 743] on div "**********" at bounding box center [704, 745] width 388 height 53
click at [625, 744] on div "**********" at bounding box center [704, 745] width 388 height 53
click at [793, 732] on div "**********" at bounding box center [704, 745] width 388 height 53
click at [804, 734] on div "**********" at bounding box center [704, 745] width 388 height 53
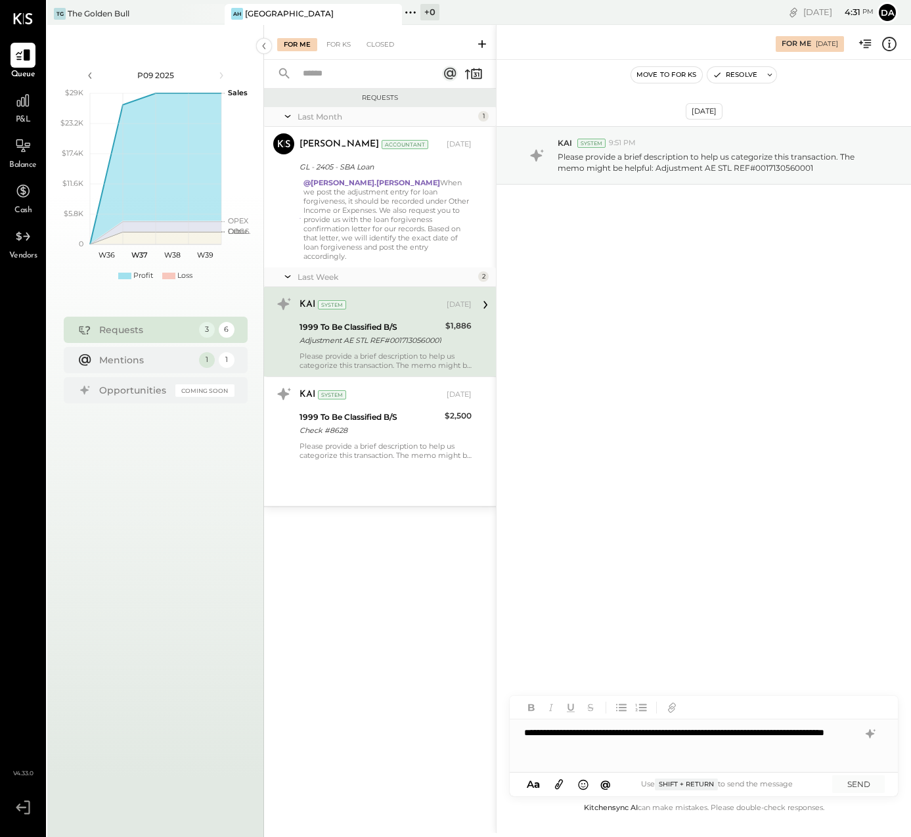
click at [634, 745] on div "**********" at bounding box center [704, 745] width 388 height 53
click at [699, 748] on div "**********" at bounding box center [704, 745] width 388 height 53
drag, startPoint x: 567, startPoint y: 748, endPoint x: 510, endPoint y: 736, distance: 57.7
click at [510, 736] on div "**********" at bounding box center [704, 745] width 388 height 53
click at [369, 523] on div "Requests Last Month 1 [PERSON_NAME] Accountant [PERSON_NAME] Accountant [DATE] …" at bounding box center [380, 440] width 232 height 703
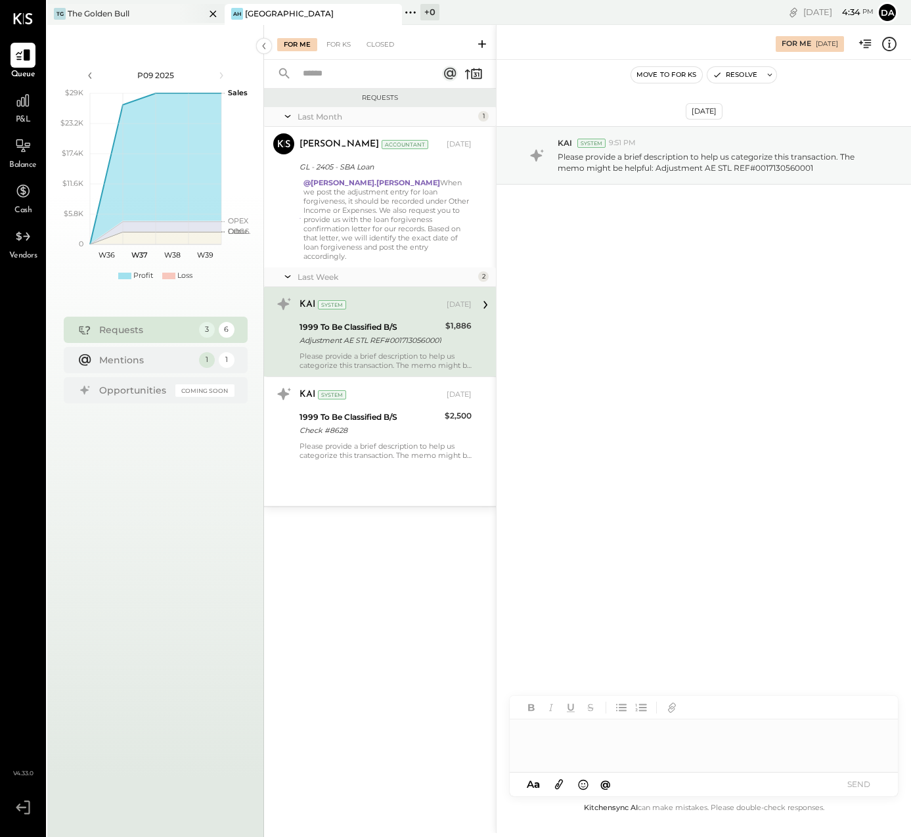
click at [114, 7] on div "TG The Golden Bull" at bounding box center [135, 14] width 177 height 21
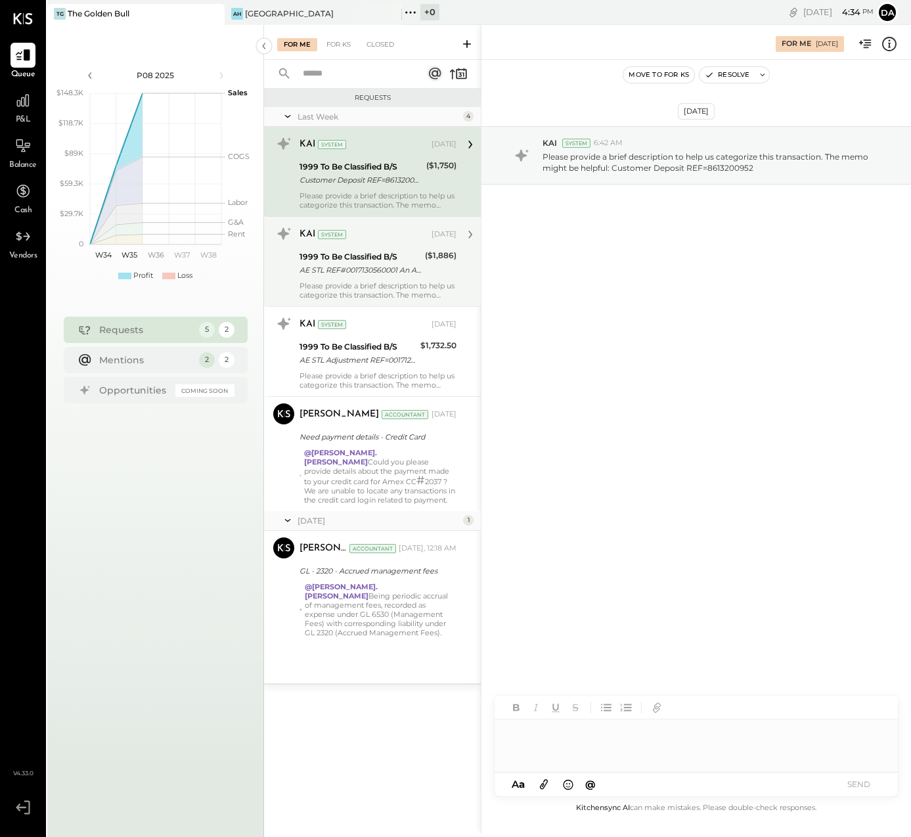
click at [356, 270] on div "AE STL REF#0017130560001 An Account Error Adjustment" at bounding box center [361, 269] width 122 height 13
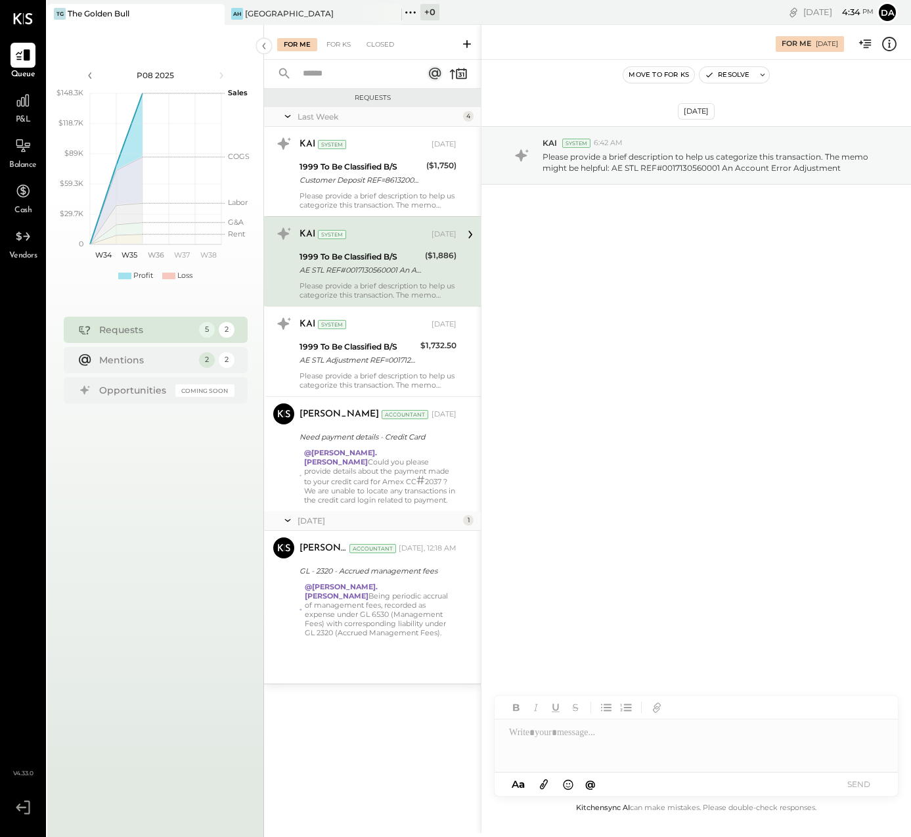
click at [516, 742] on div at bounding box center [696, 745] width 403 height 53
drag, startPoint x: 802, startPoint y: 733, endPoint x: 508, endPoint y: 730, distance: 293.6
click at [508, 730] on div "**********" at bounding box center [696, 745] width 403 height 53
copy div "**********"
click at [855, 778] on button "SEND" at bounding box center [858, 784] width 53 height 18
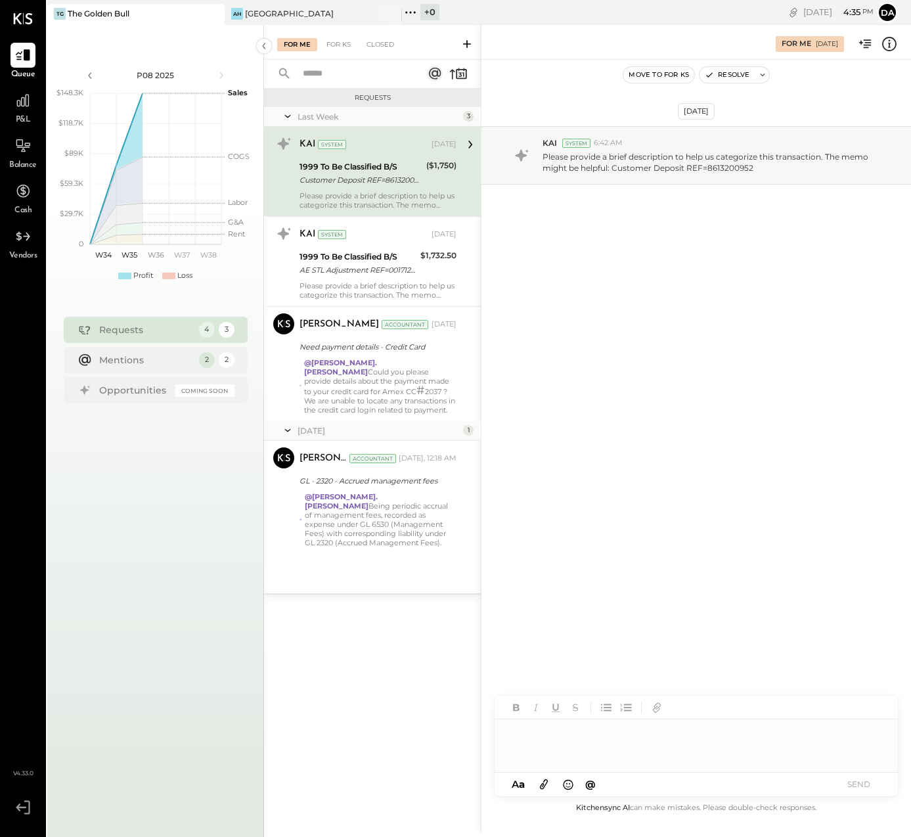
click at [528, 736] on div at bounding box center [696, 745] width 403 height 53
click at [854, 780] on button "SEND" at bounding box center [858, 784] width 53 height 18
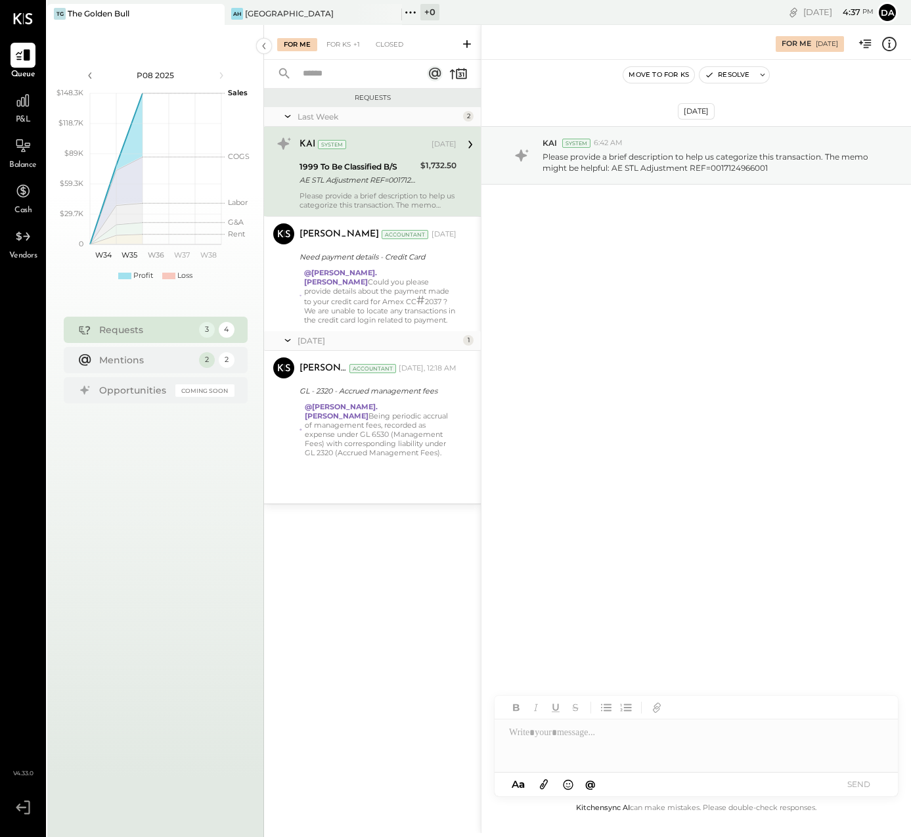
click at [360, 177] on div "AE STL Adjustment REF=0017124966001" at bounding box center [358, 179] width 117 height 13
click at [540, 745] on div at bounding box center [696, 745] width 403 height 53
click at [338, 42] on div "For KS" at bounding box center [338, 44] width 37 height 13
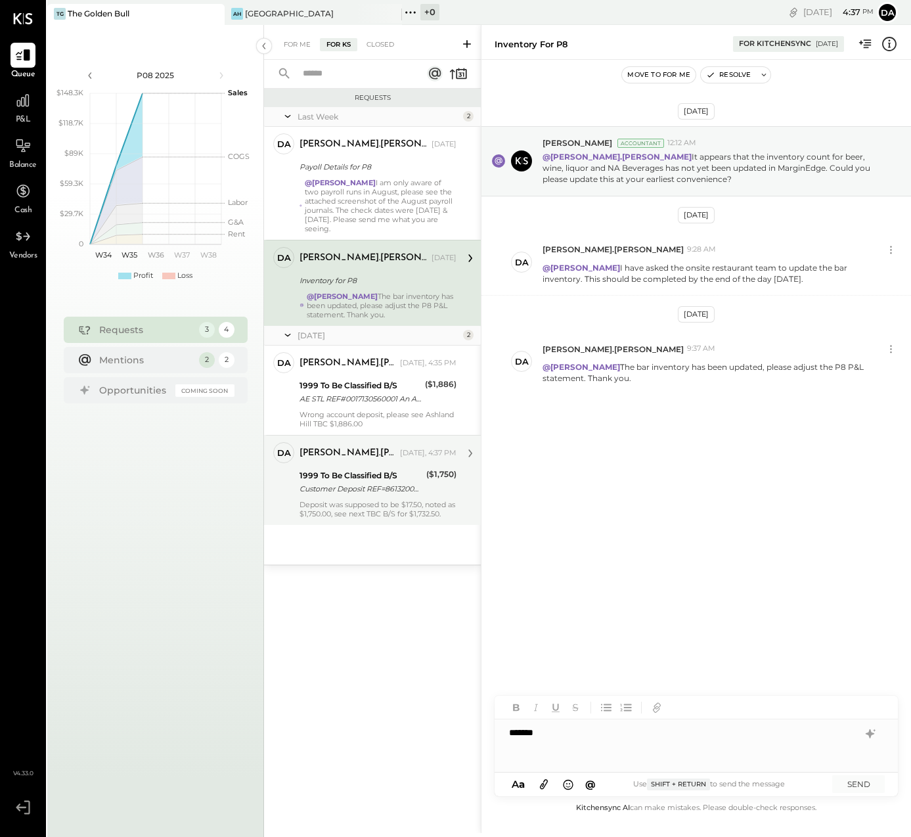
click at [355, 495] on div "Customer Deposit REF=8613200952" at bounding box center [361, 488] width 123 height 13
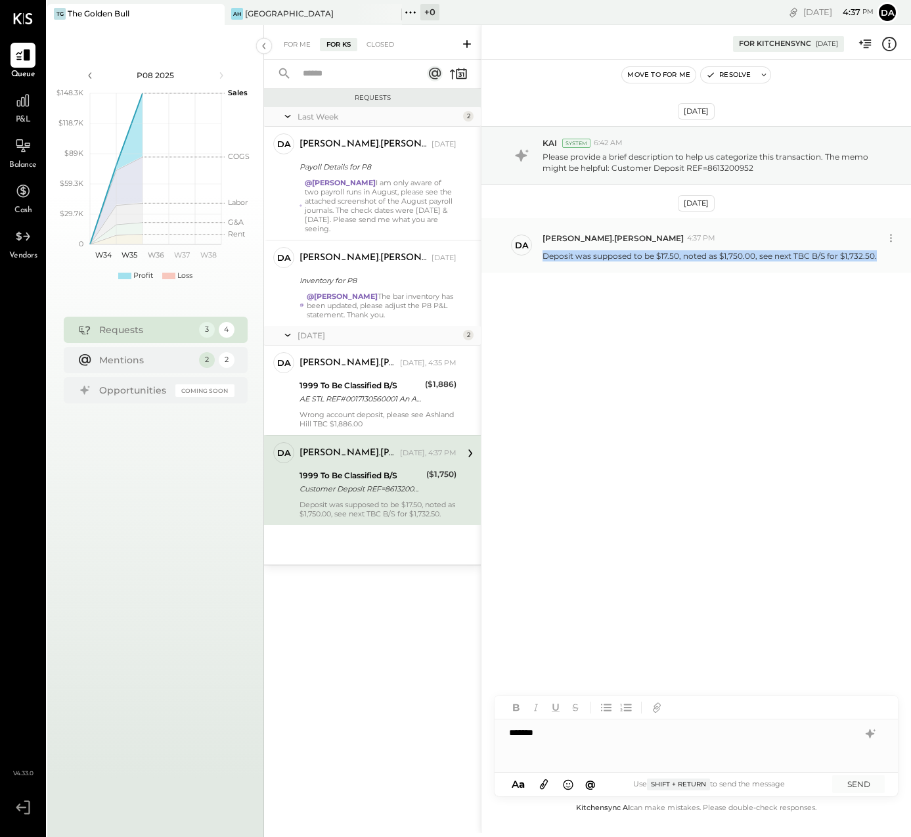
drag, startPoint x: 876, startPoint y: 252, endPoint x: 543, endPoint y: 258, distance: 332.4
click at [543, 258] on div "Deposit was supposed to be $17.50, noted as $1,750.00, see next TBC B/S for $1,…" at bounding box center [722, 255] width 358 height 14
copy p "Deposit was supposed to be $17.50, noted as $1,750.00, see next TBC B/S for $1,…"
click at [296, 43] on div "For Me" at bounding box center [297, 44] width 40 height 13
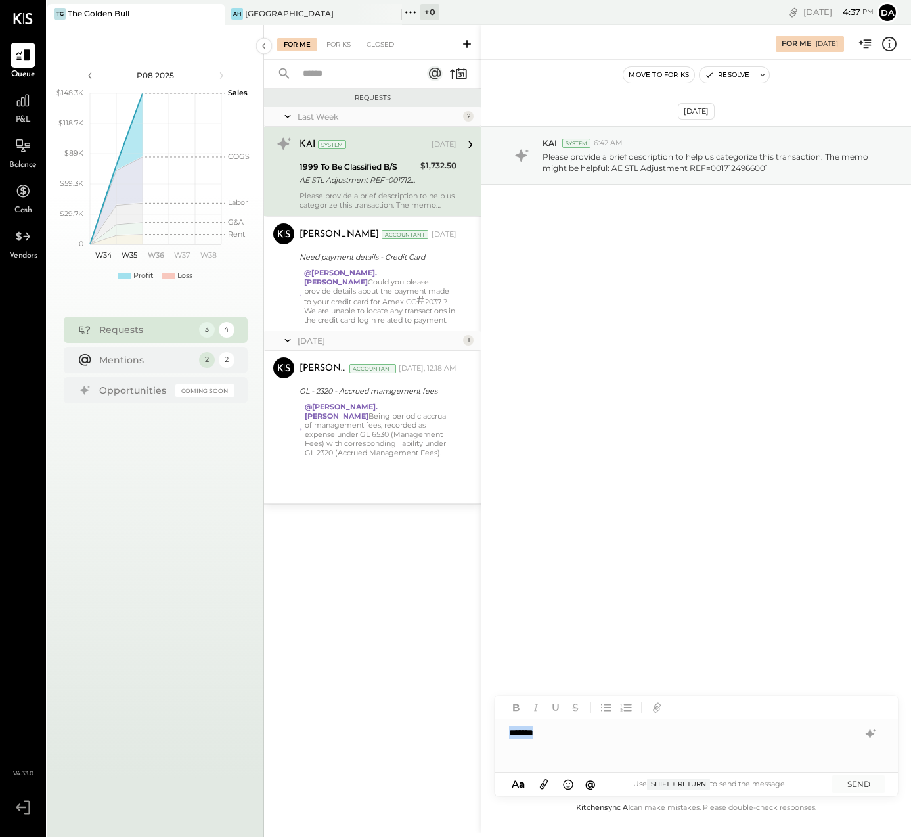
drag, startPoint x: 564, startPoint y: 730, endPoint x: 494, endPoint y: 730, distance: 69.6
click at [495, 730] on div "*******" at bounding box center [696, 745] width 403 height 53
click at [338, 41] on div "For KS" at bounding box center [338, 44] width 37 height 13
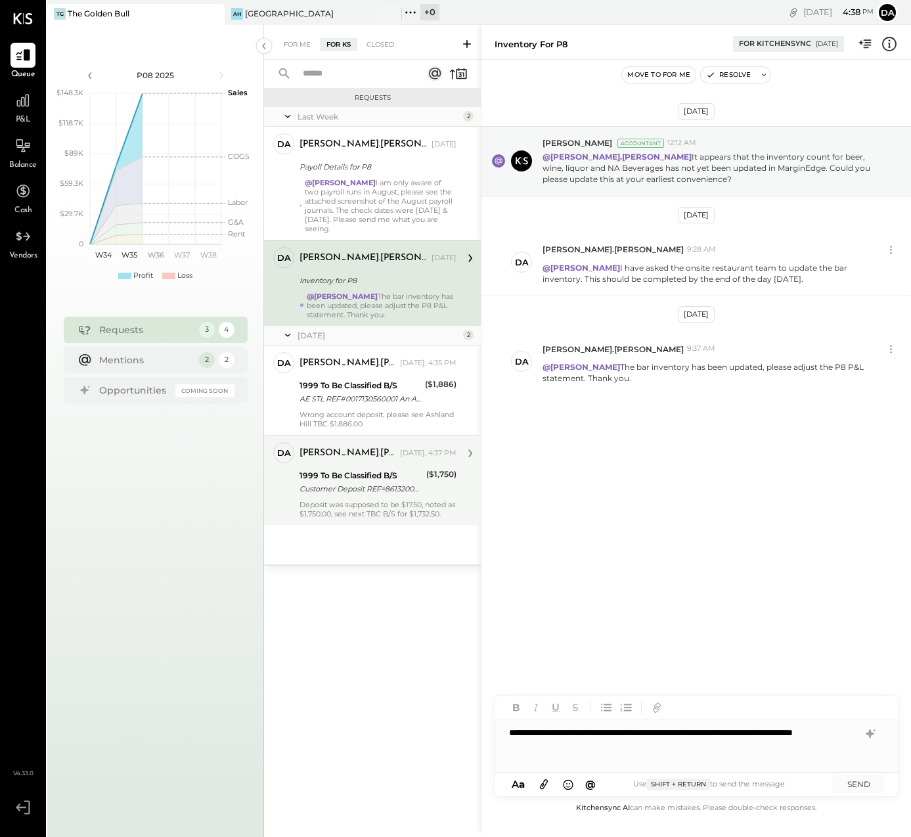
click at [330, 474] on div "1999 To Be Classified B/S" at bounding box center [361, 475] width 123 height 13
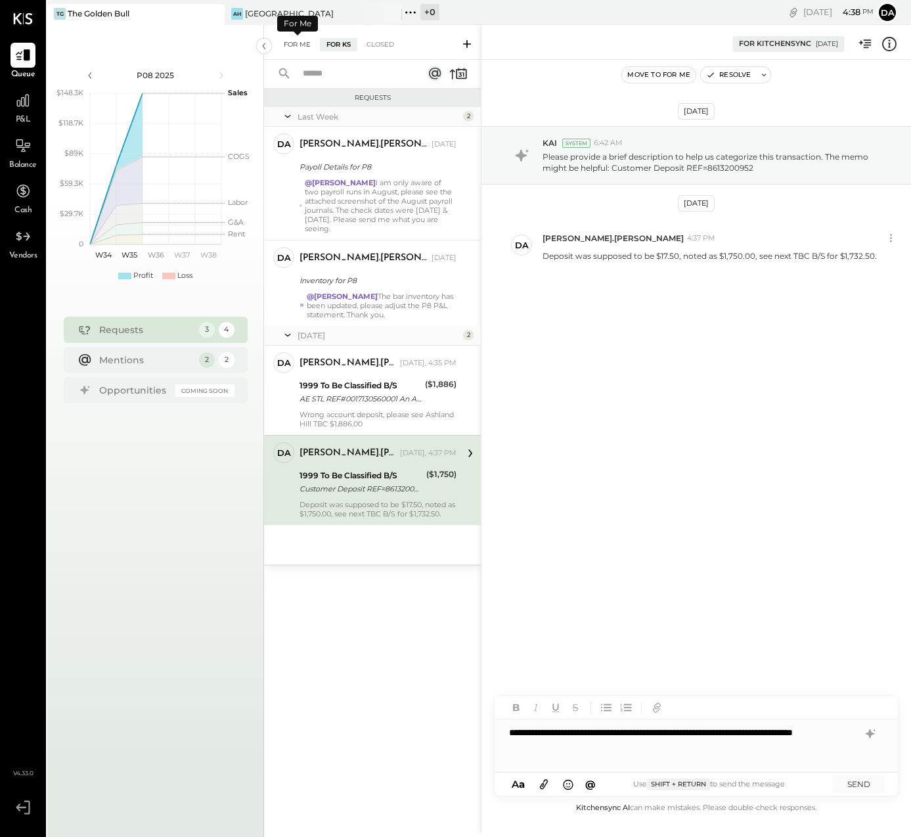
click at [293, 44] on div "For Me" at bounding box center [297, 44] width 40 height 13
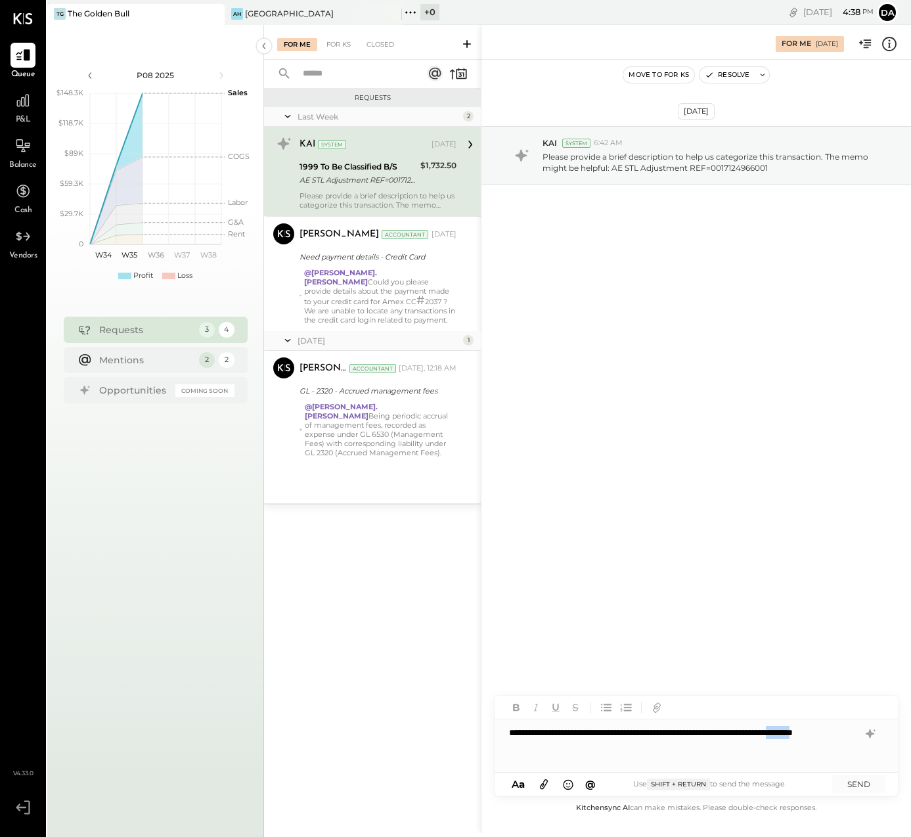
drag, startPoint x: 547, startPoint y: 745, endPoint x: 516, endPoint y: 745, distance: 30.9
click at [516, 745] on div "**********" at bounding box center [696, 745] width 403 height 53
drag, startPoint x: 755, startPoint y: 733, endPoint x: 727, endPoint y: 732, distance: 28.3
click at [727, 732] on div "**********" at bounding box center [696, 745] width 403 height 53
click at [726, 747] on div "**********" at bounding box center [696, 745] width 403 height 53
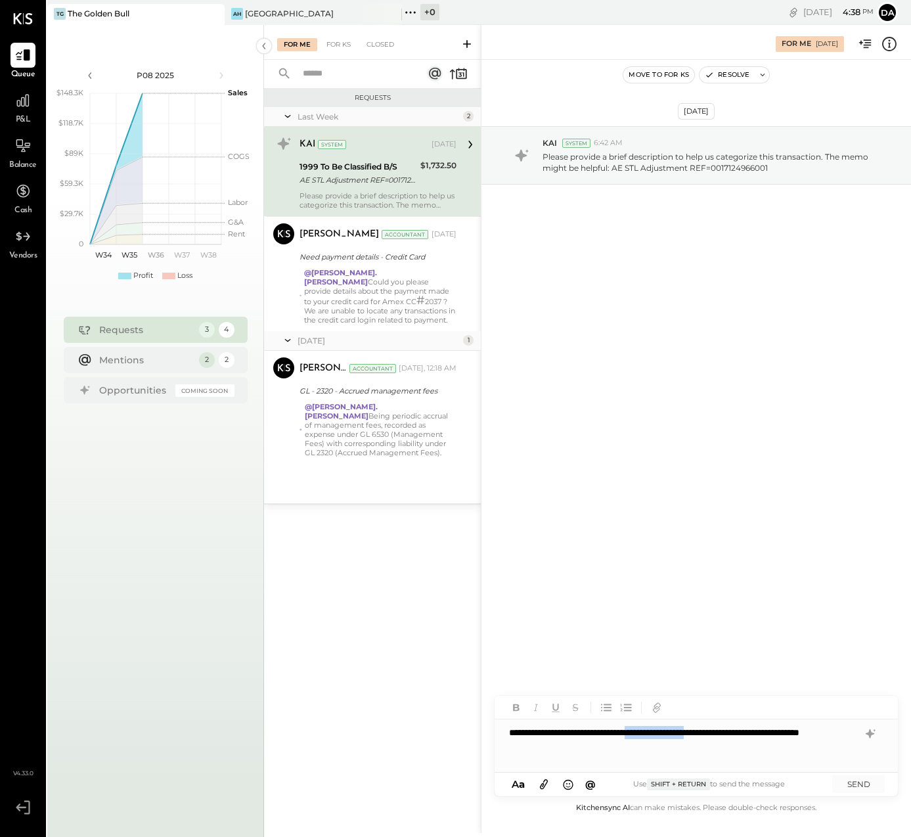
drag, startPoint x: 756, startPoint y: 731, endPoint x: 675, endPoint y: 732, distance: 81.4
click at [675, 732] on div "**********" at bounding box center [696, 745] width 403 height 53
click at [855, 784] on button "SEND" at bounding box center [858, 784] width 53 height 18
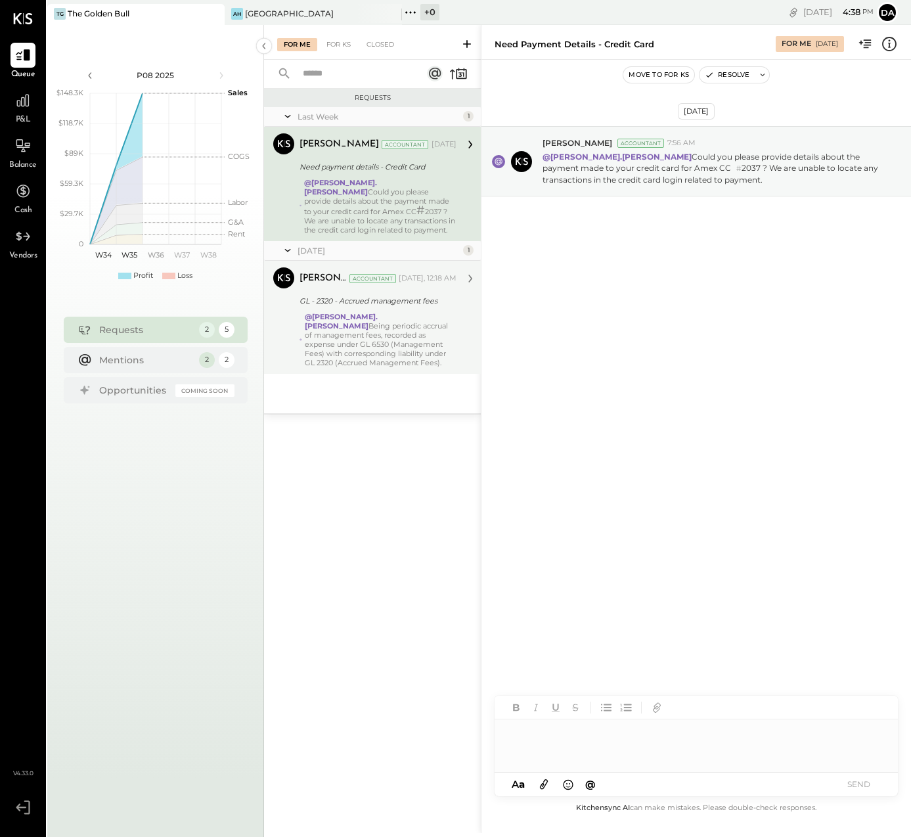
click at [360, 340] on div "@[PERSON_NAME].[PERSON_NAME] Being periodic accrual of management fees, recorde…" at bounding box center [381, 339] width 152 height 55
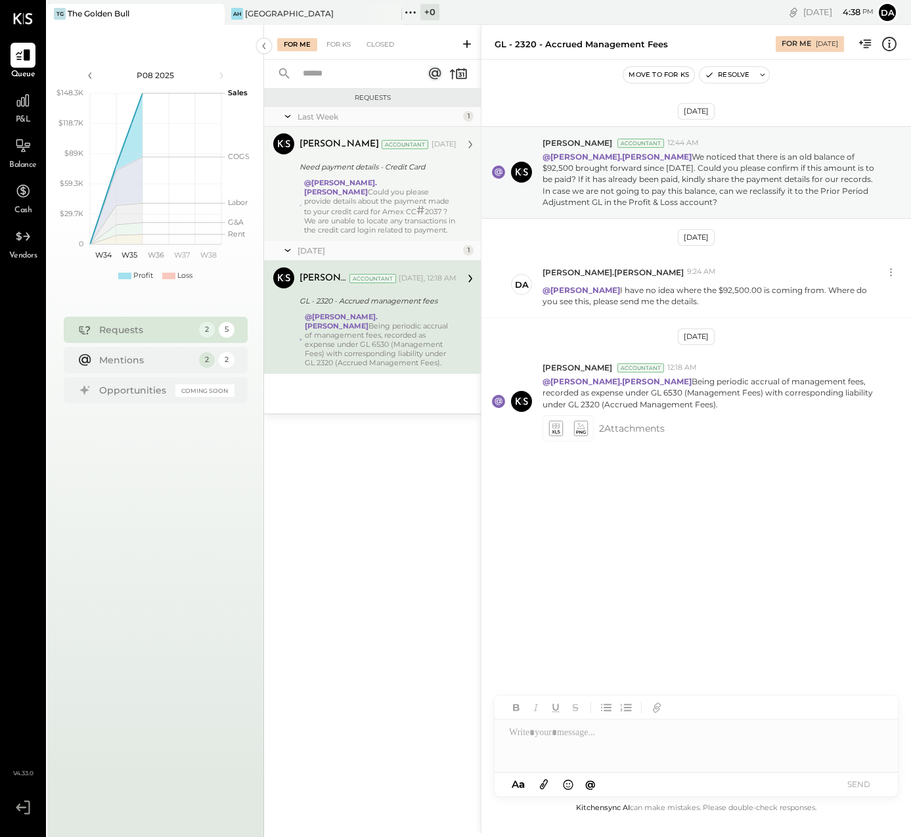
click at [365, 206] on div "@[PERSON_NAME].[PERSON_NAME] Could you please provide details about the payment…" at bounding box center [380, 206] width 152 height 56
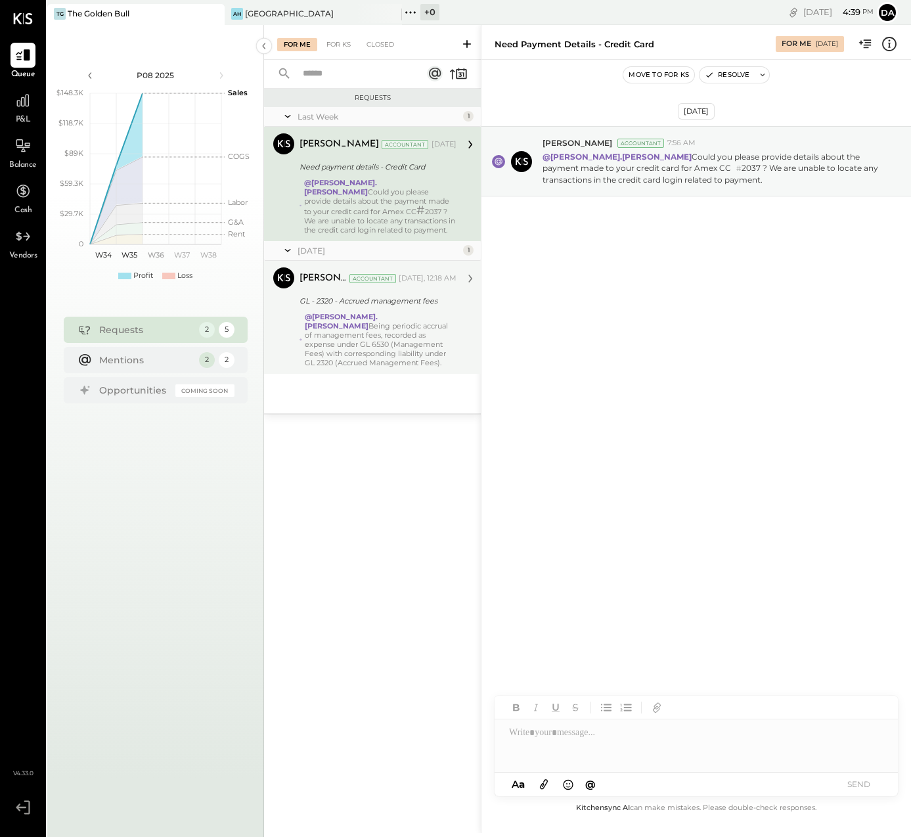
click at [427, 300] on div "GL - 2320 - Accrued management fees" at bounding box center [376, 300] width 153 height 13
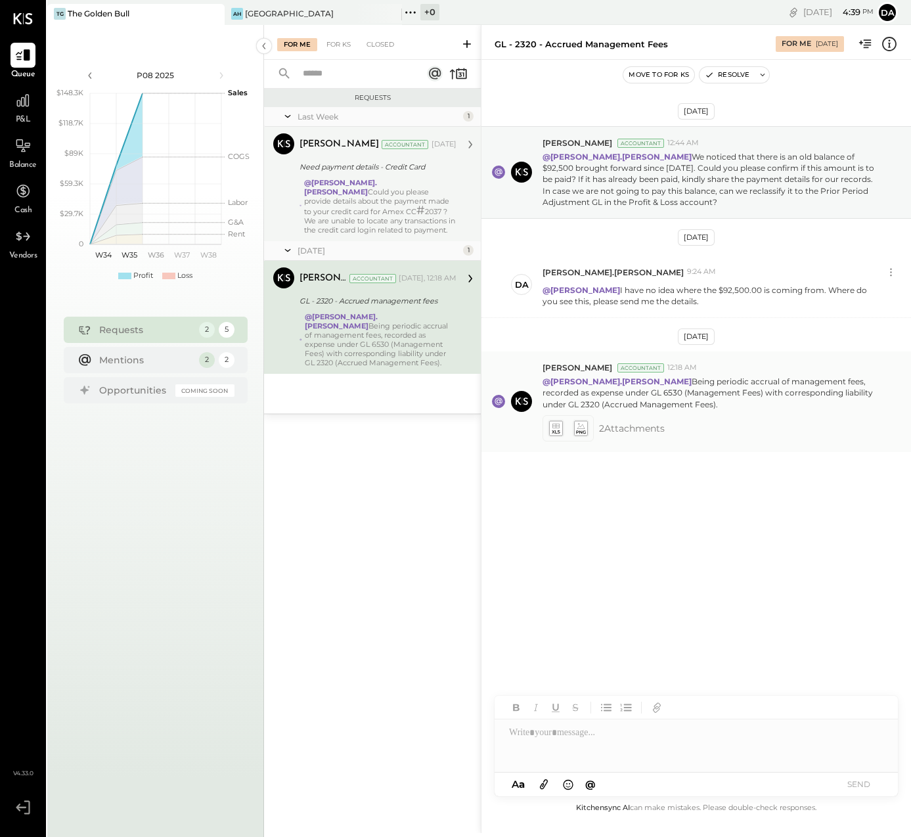
click at [577, 424] on icon at bounding box center [580, 427] width 14 height 15
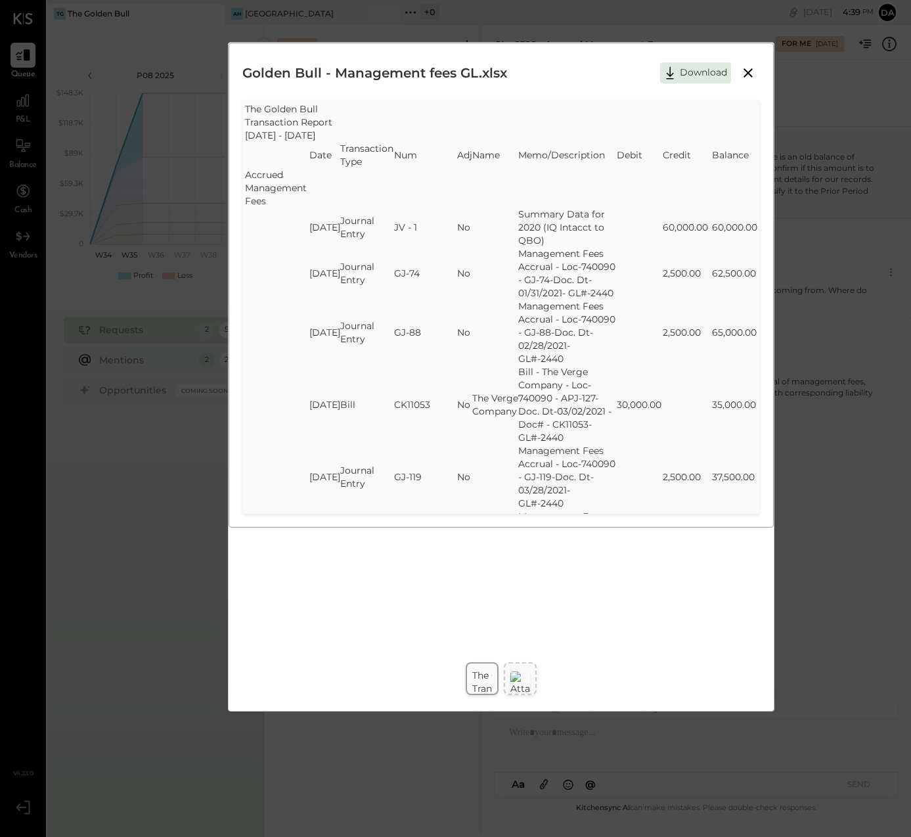
click at [745, 68] on icon at bounding box center [748, 73] width 16 height 16
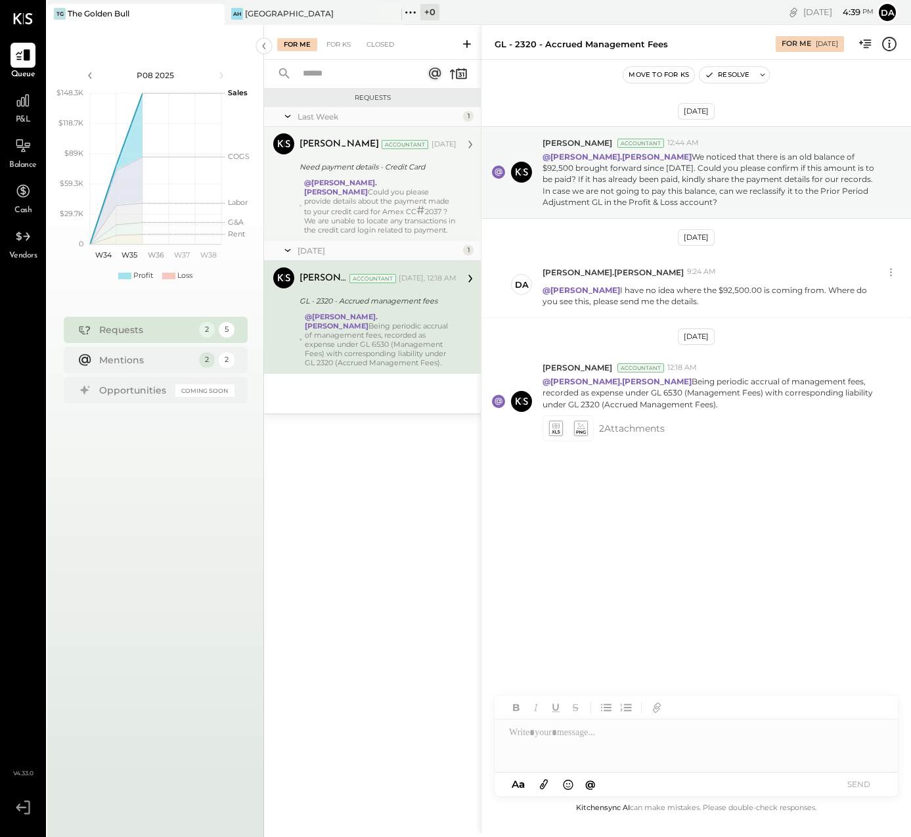
click at [401, 171] on div "Need payment details - Credit Card" at bounding box center [376, 166] width 153 height 13
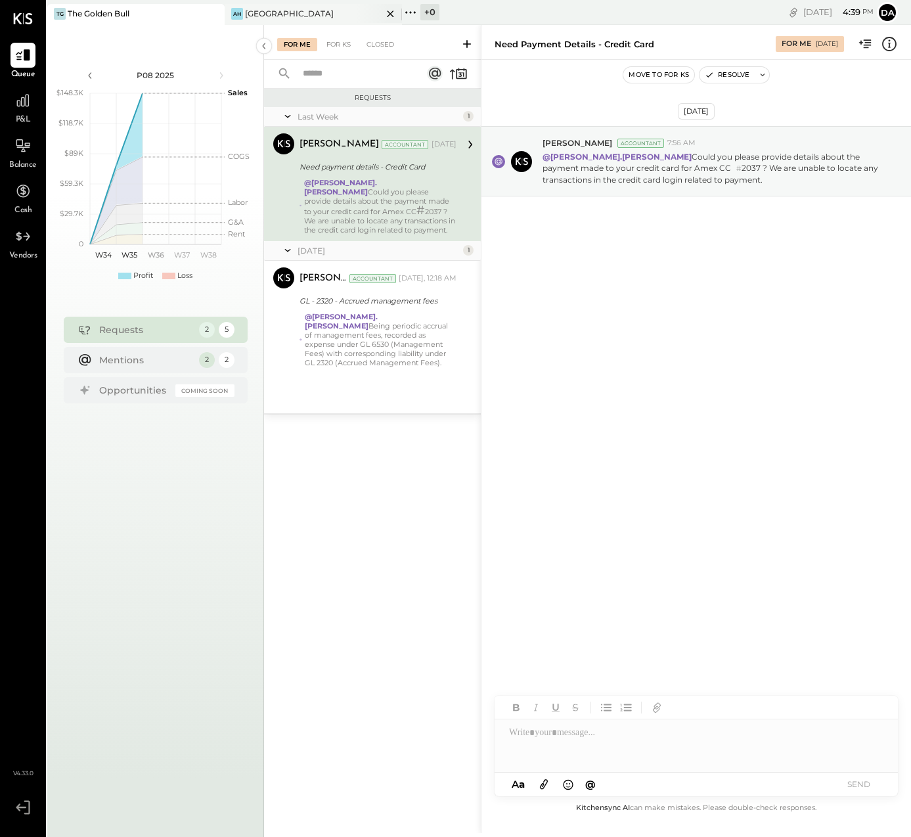
click at [268, 12] on div "[GEOGRAPHIC_DATA]" at bounding box center [289, 13] width 89 height 11
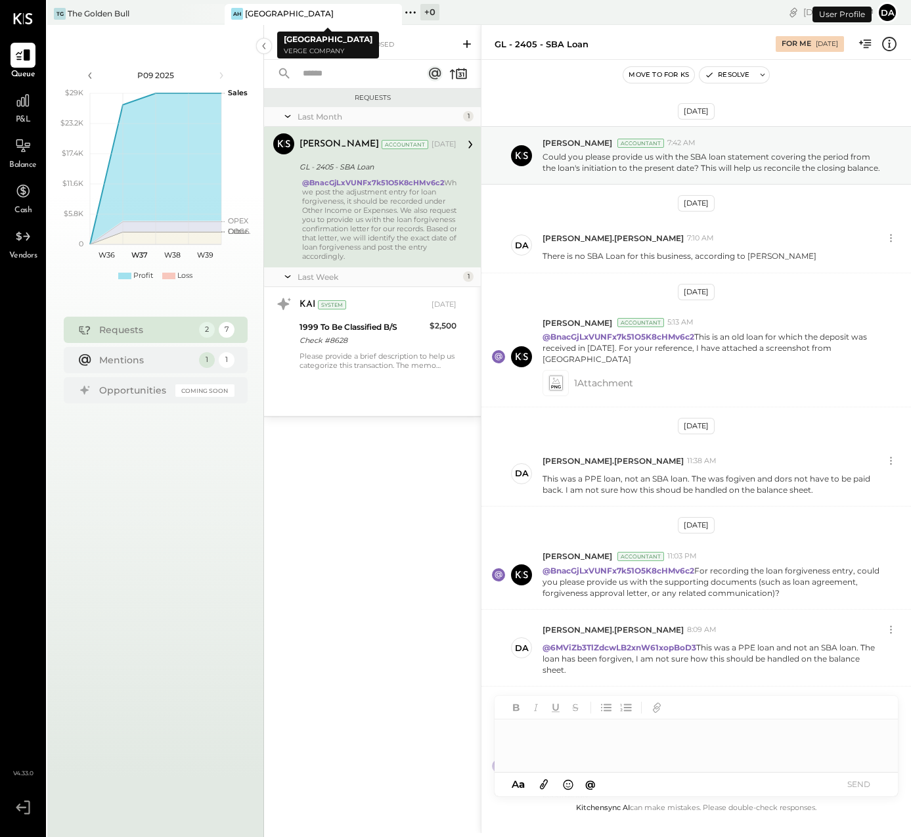
scroll to position [87, 0]
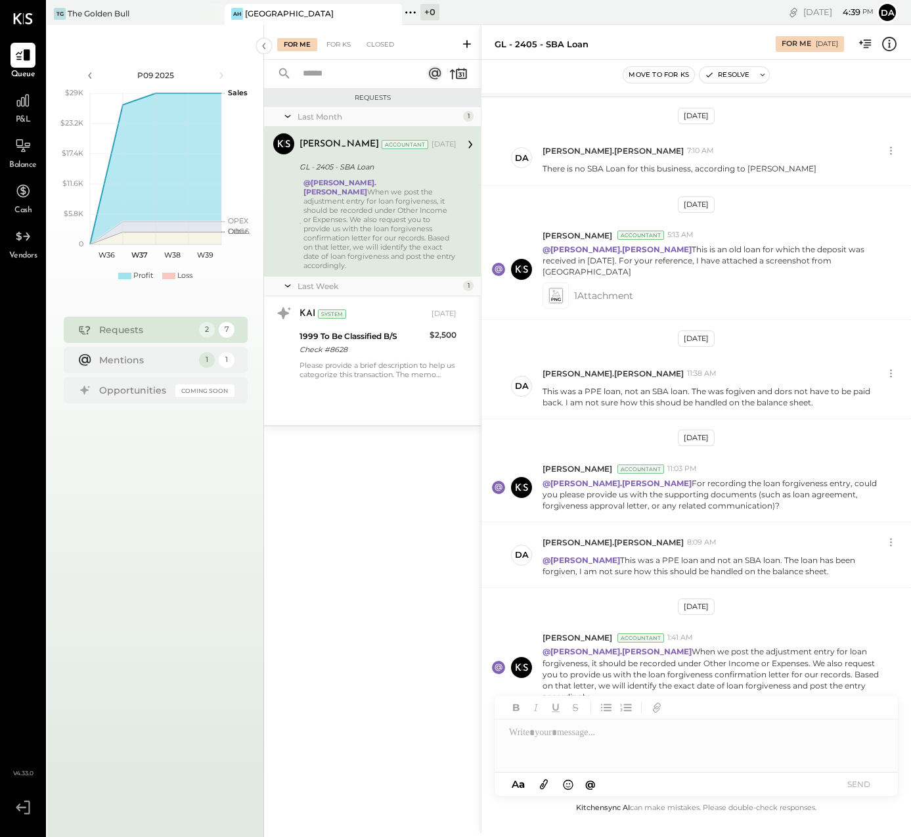
click at [345, 206] on div "@[PERSON_NAME].[PERSON_NAME] When we post the adjustment entry for loan forgive…" at bounding box center [379, 224] width 153 height 92
click at [328, 554] on div "Requests Last Month 1 [PERSON_NAME] Accountant [PERSON_NAME] Accountant [DATE] …" at bounding box center [372, 440] width 217 height 703
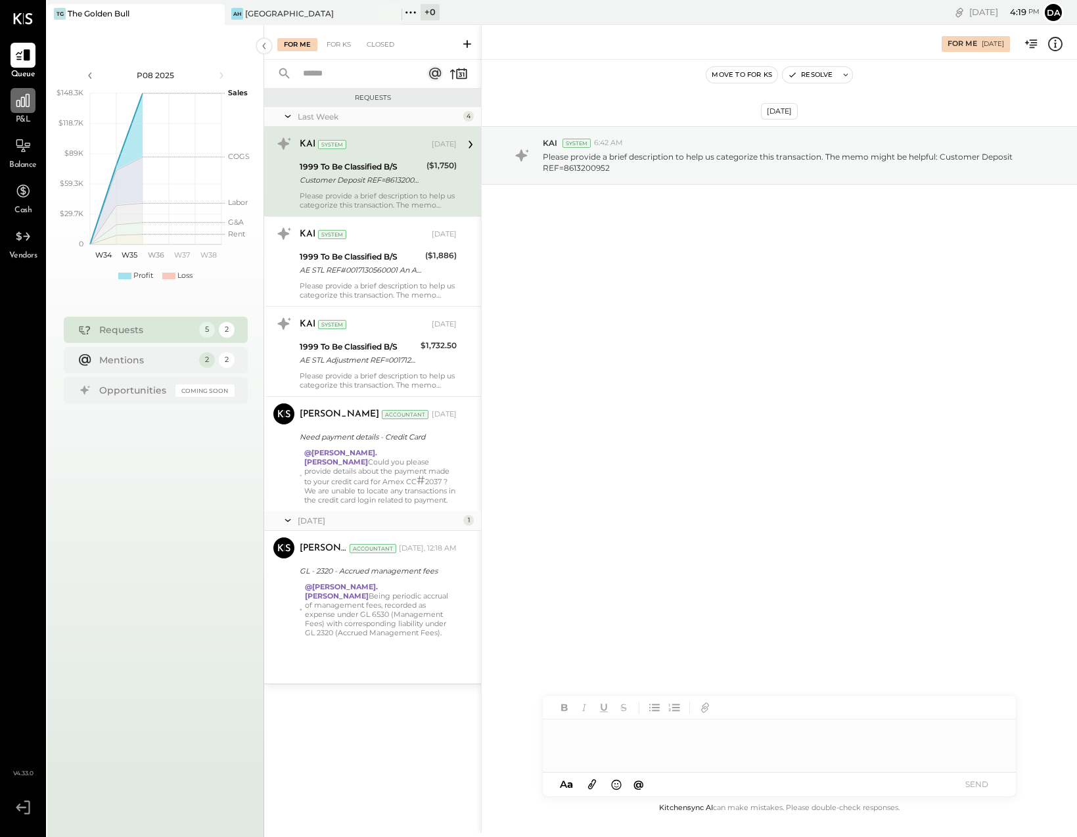
click at [22, 105] on icon at bounding box center [22, 100] width 17 height 17
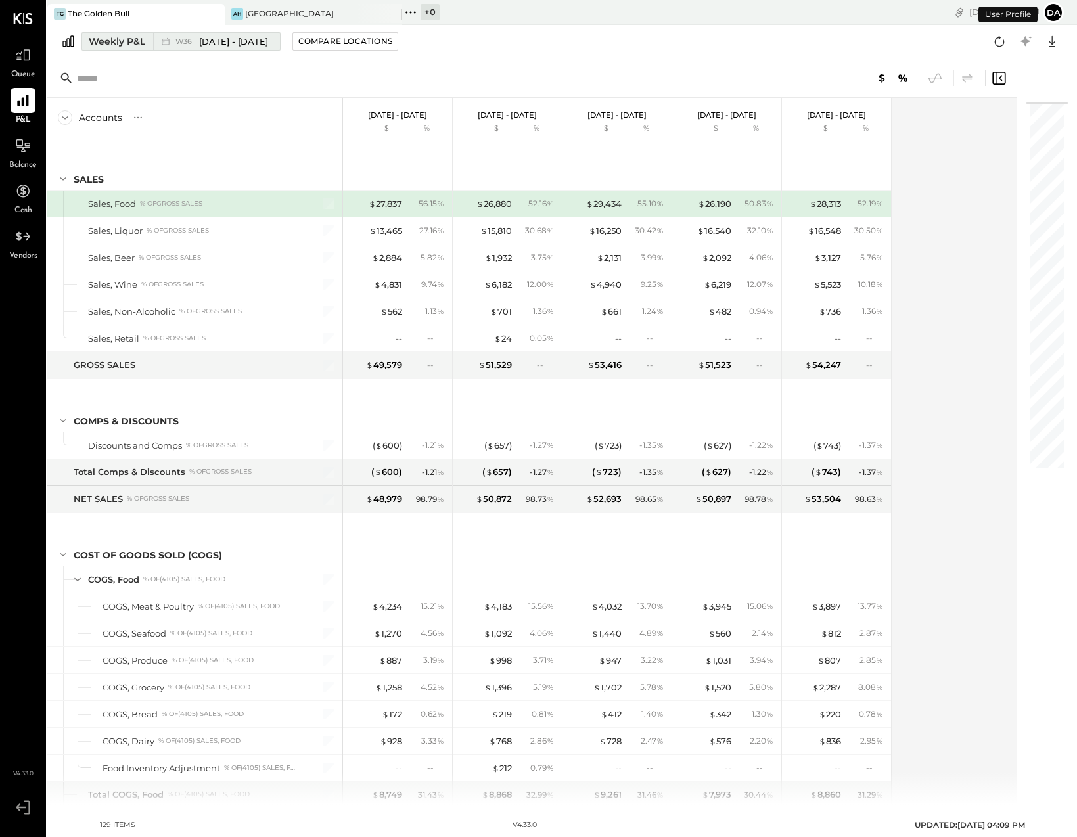
click at [93, 41] on div "Weekly P&L" at bounding box center [117, 41] width 56 height 13
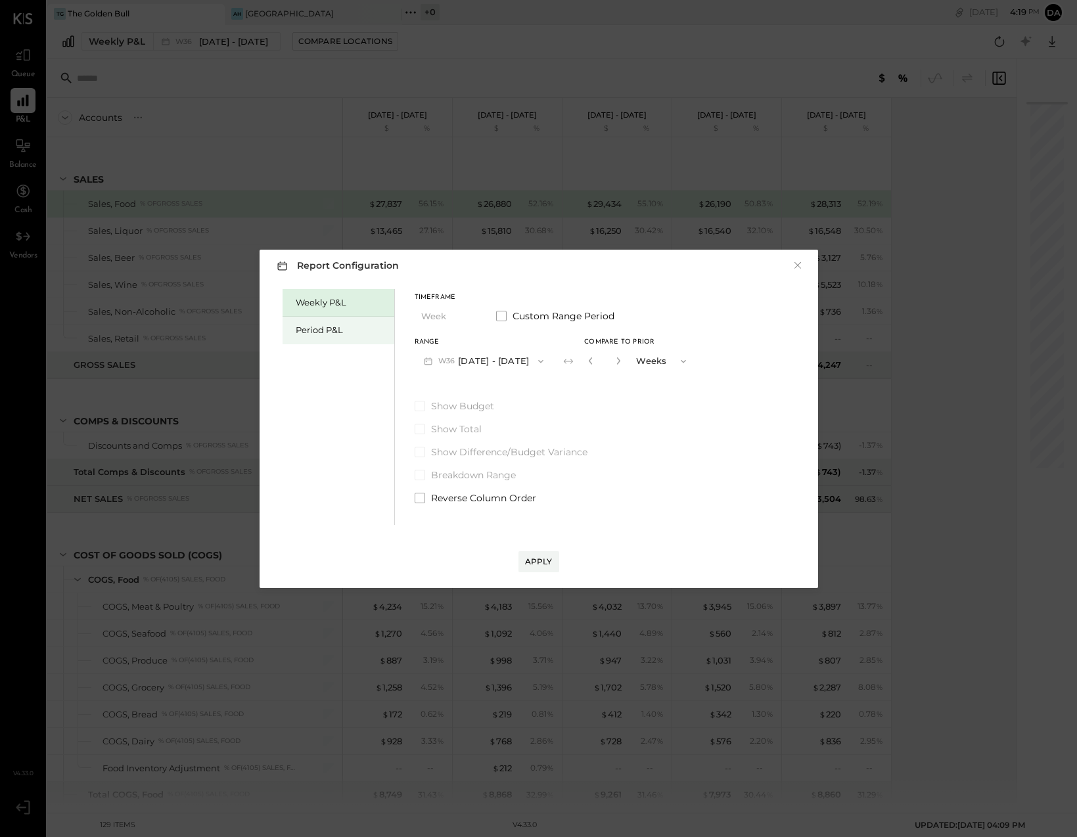
click at [294, 328] on div "Period P&L" at bounding box center [338, 331] width 112 height 28
click at [432, 358] on icon "button" at bounding box center [428, 361] width 14 height 14
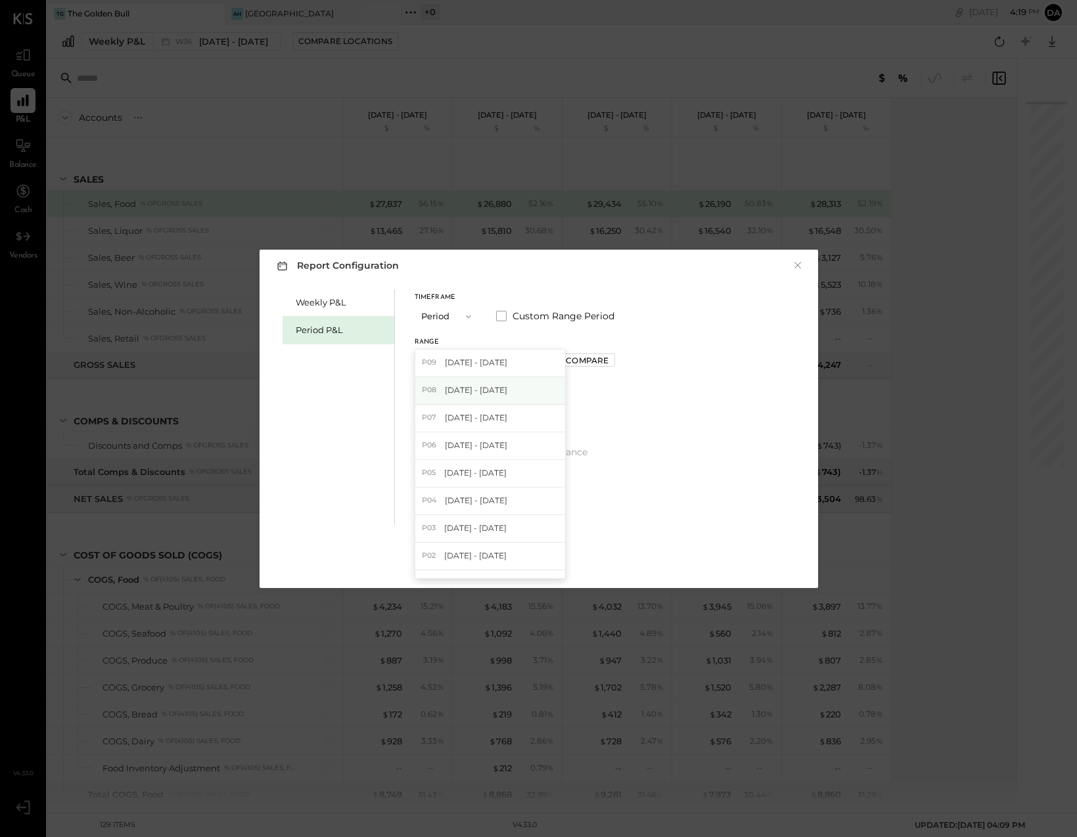
click at [439, 395] on div "P08 Aug 4 - 31, 2025" at bounding box center [490, 391] width 150 height 28
click at [528, 559] on div "Apply" at bounding box center [539, 561] width 28 height 11
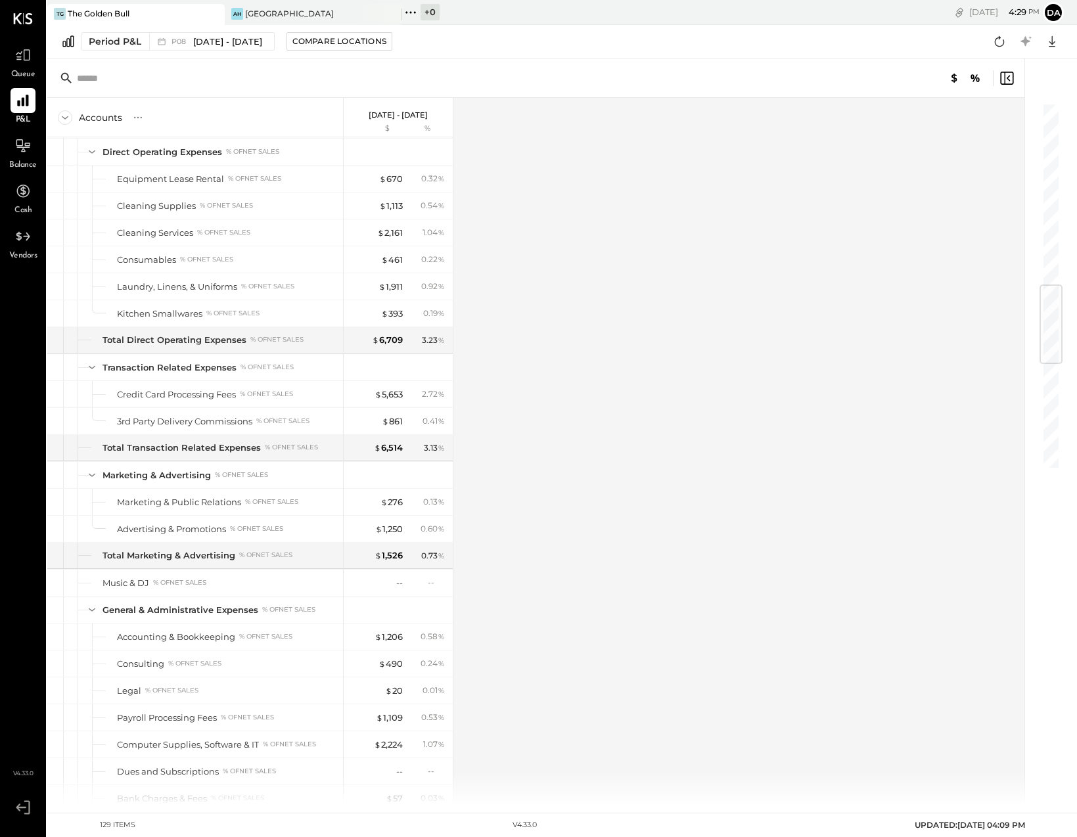
scroll to position [1530, 0]
click at [22, 49] on icon at bounding box center [22, 55] width 17 height 17
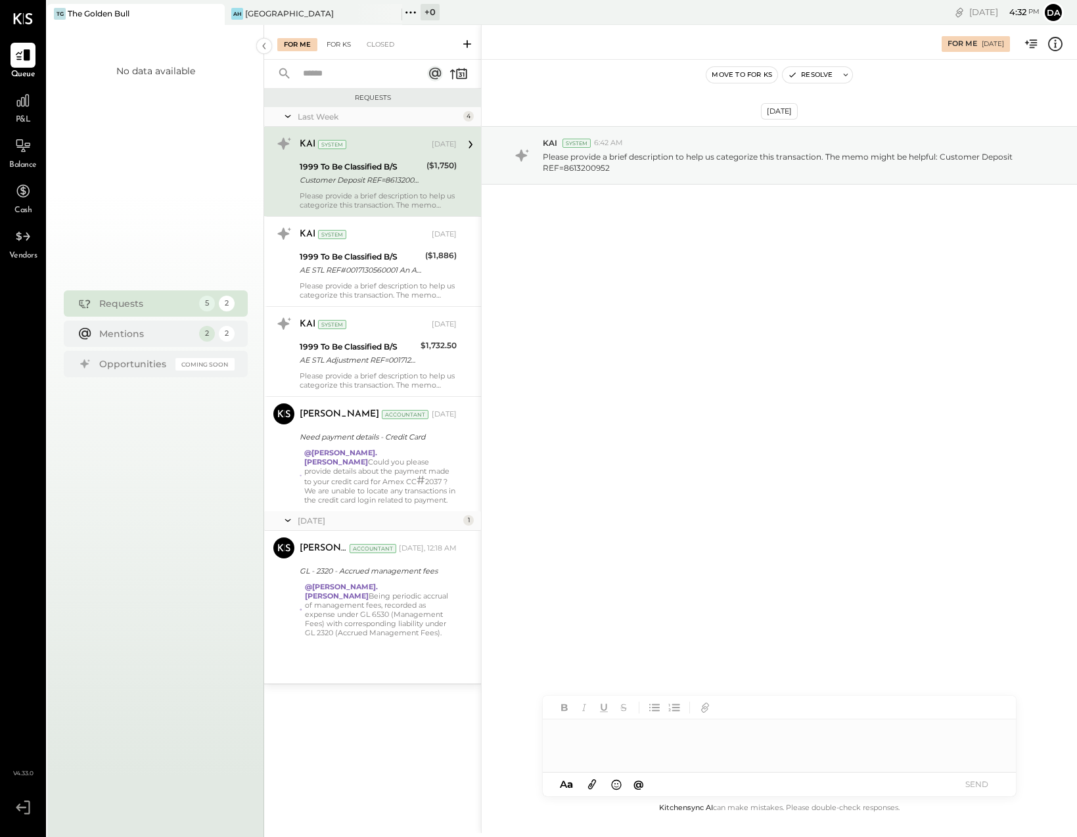
click at [339, 49] on div "For KS" at bounding box center [338, 44] width 37 height 13
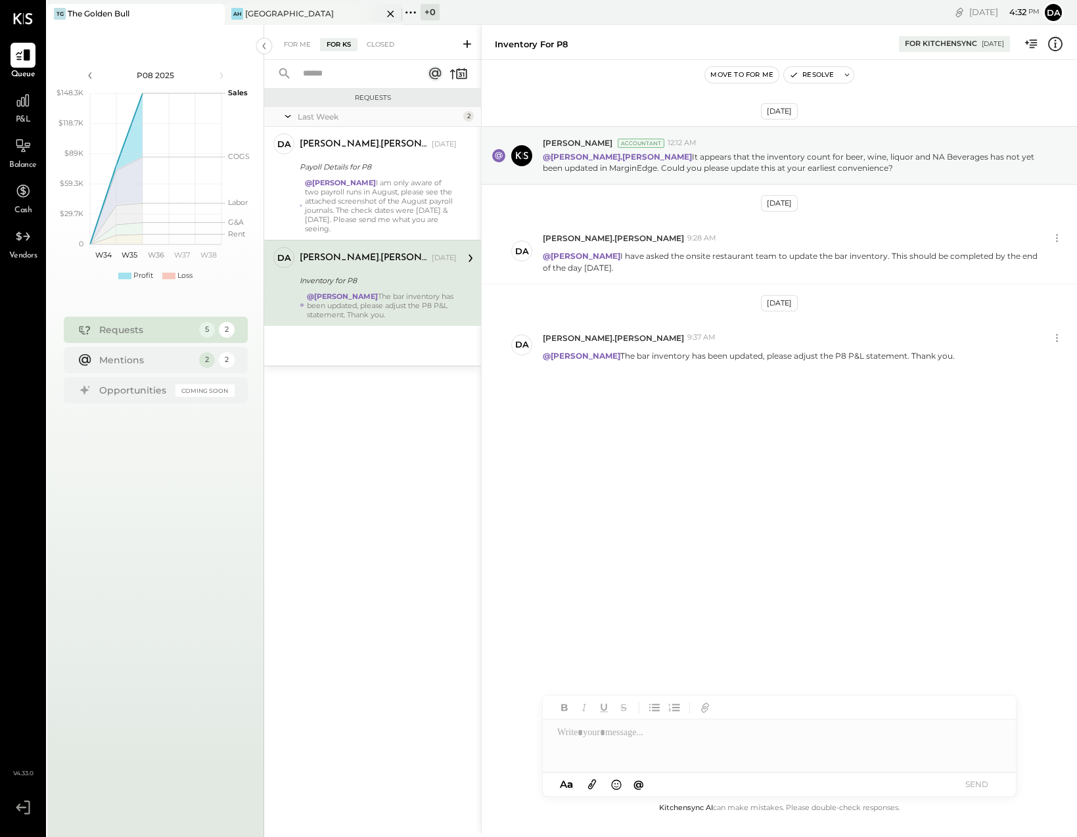
click at [256, 14] on div "[GEOGRAPHIC_DATA]" at bounding box center [289, 13] width 89 height 11
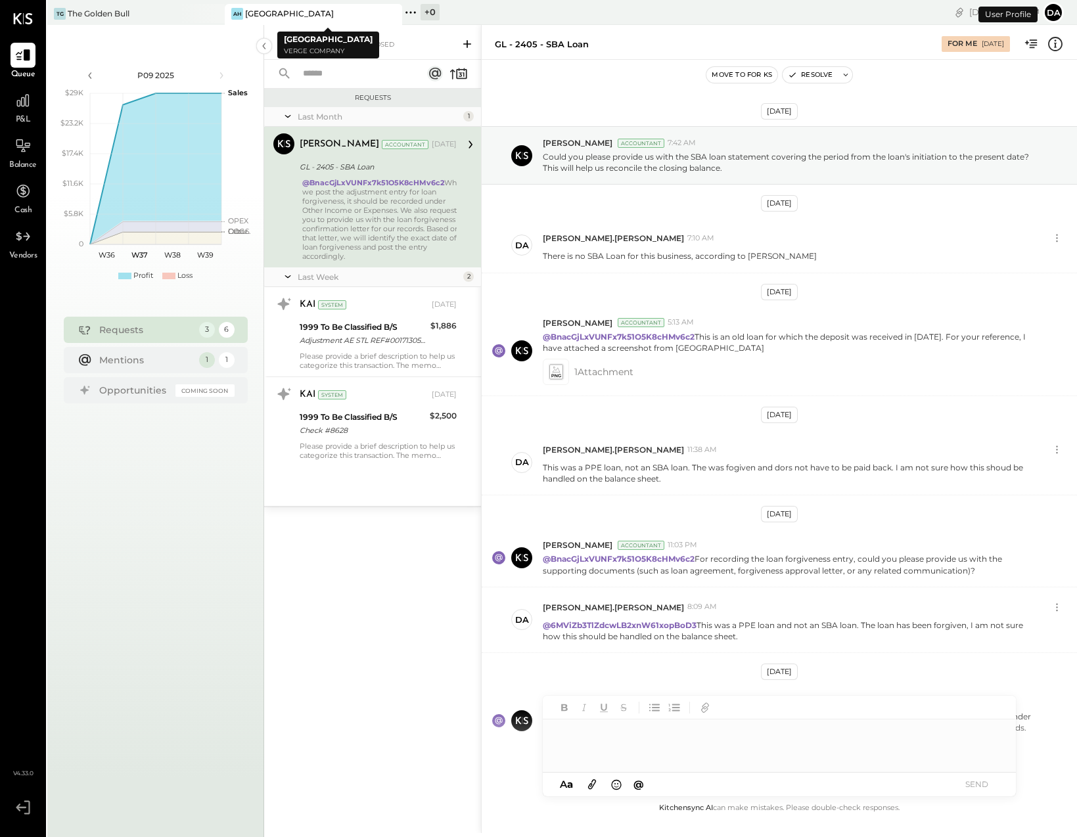
scroll to position [54, 0]
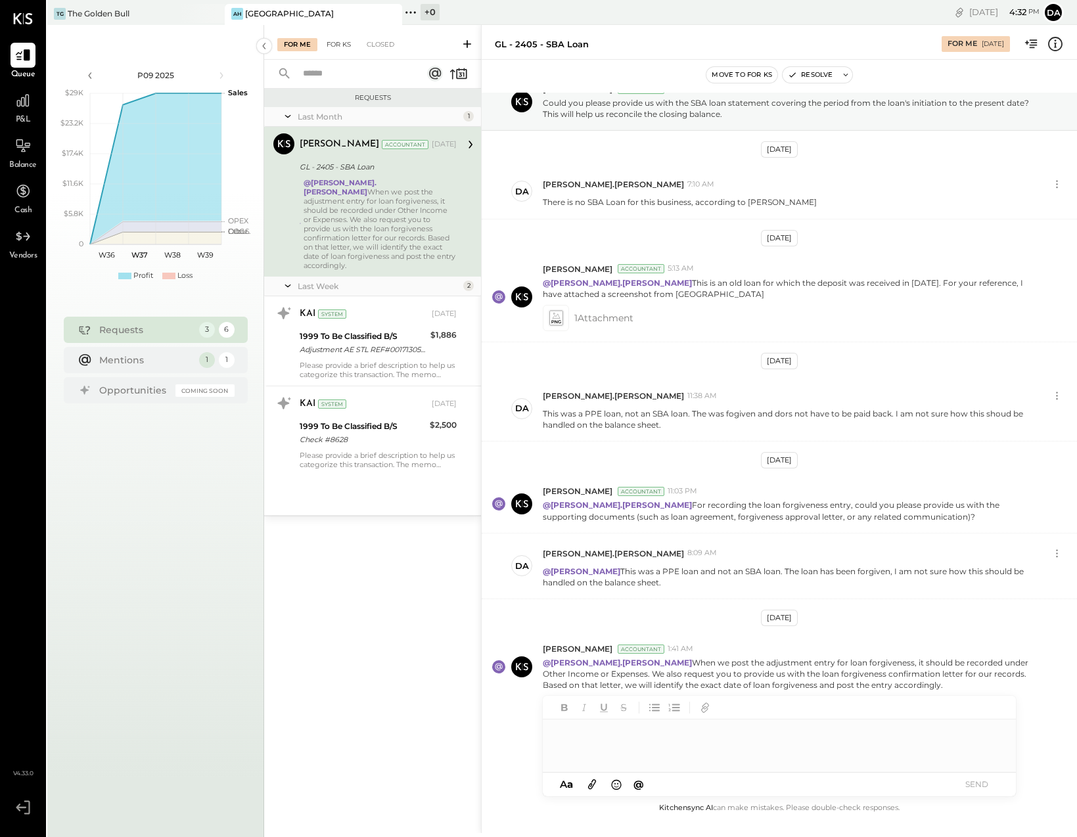
click at [336, 43] on div "For KS" at bounding box center [338, 44] width 37 height 13
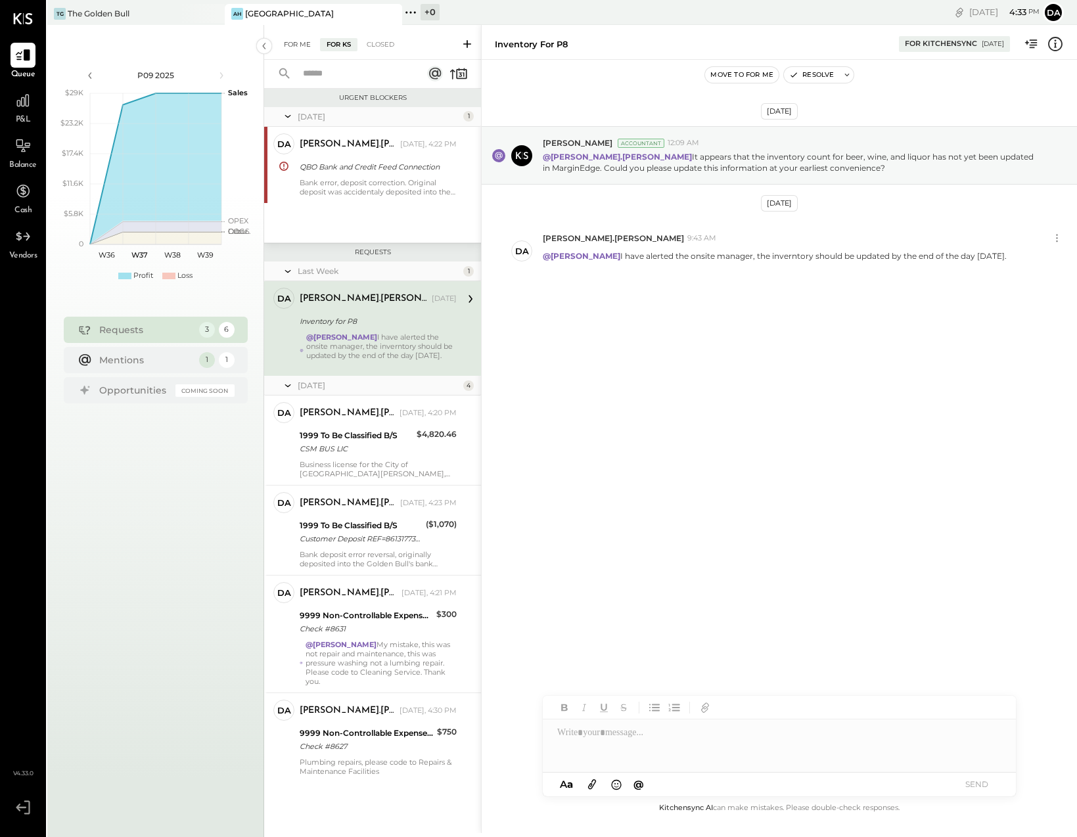
click at [298, 38] on div "For Me" at bounding box center [297, 44] width 40 height 13
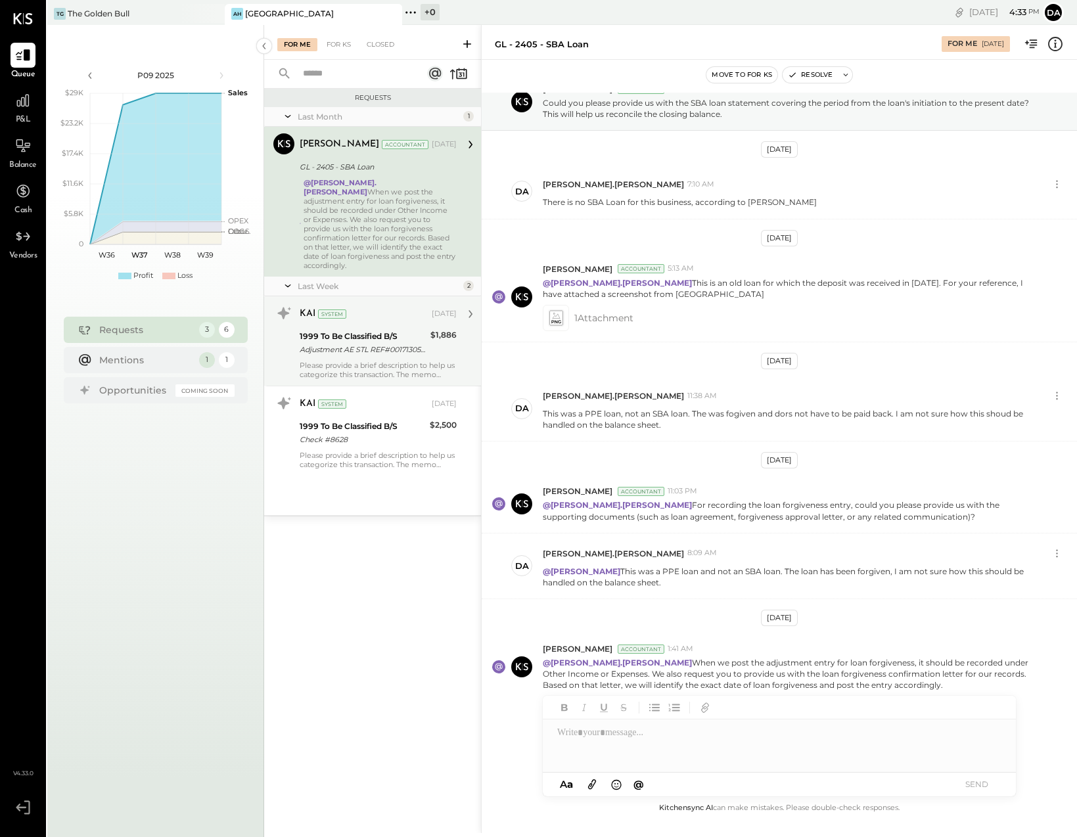
click at [340, 330] on div "1999 To Be Classified B/S" at bounding box center [363, 336] width 127 height 13
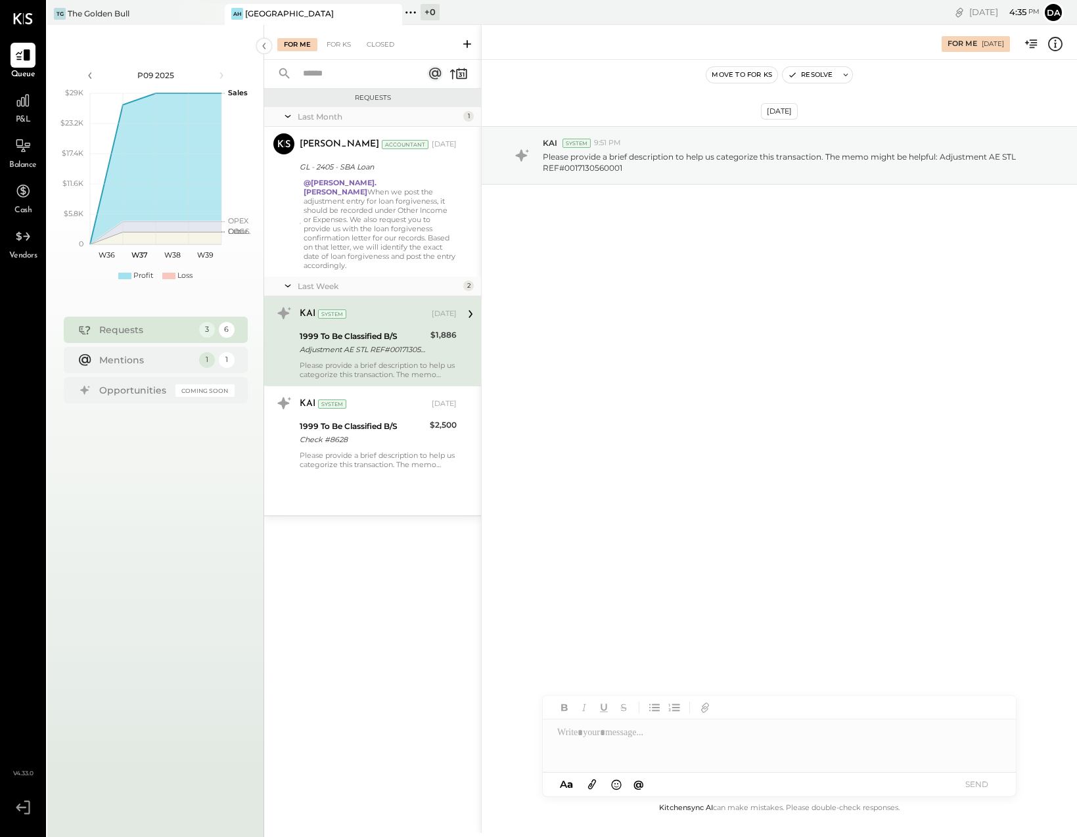
click at [386, 317] on div "KAI System Sep 04, 2025 1999 To Be Classified B/S Adjustment AE STL REF#0017130…" at bounding box center [378, 341] width 157 height 76
click at [587, 759] on div at bounding box center [779, 745] width 473 height 53
paste div
drag, startPoint x: 778, startPoint y: 732, endPoint x: 721, endPoint y: 732, distance: 56.5
click at [721, 732] on div "**********" at bounding box center [779, 745] width 473 height 53
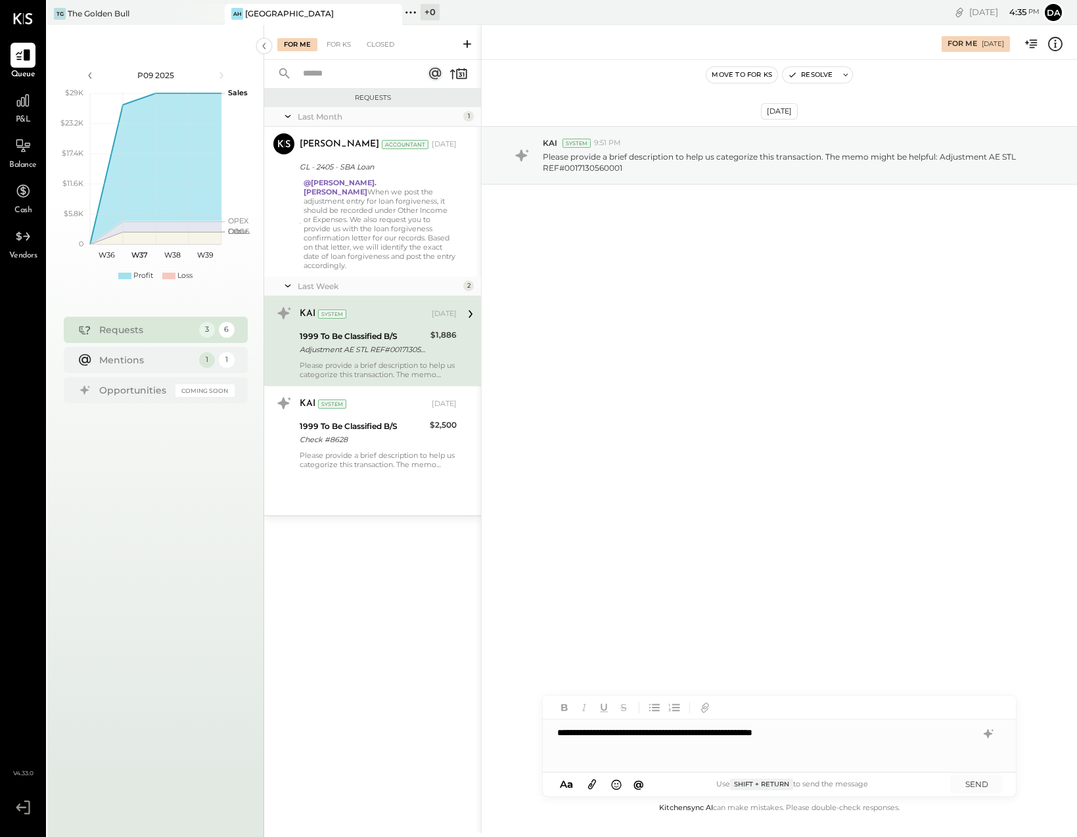
click at [798, 731] on div "**********" at bounding box center [779, 745] width 473 height 53
click at [971, 784] on button "SEND" at bounding box center [976, 784] width 53 height 18
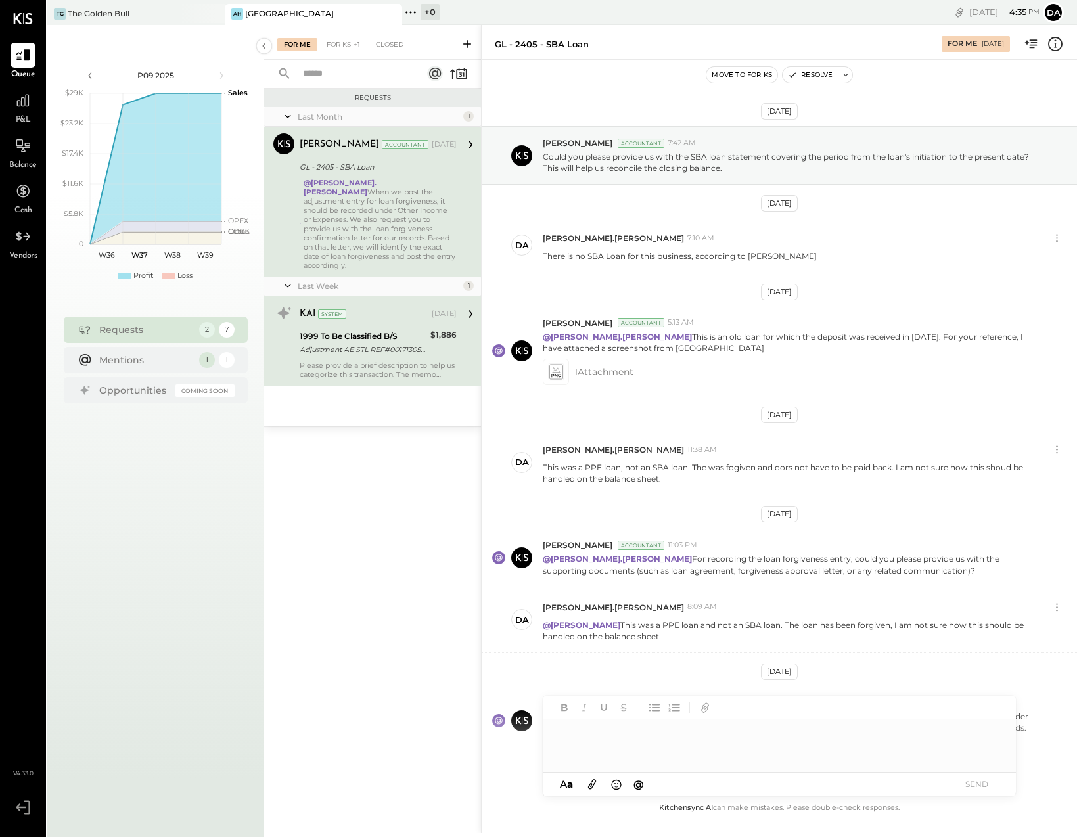
scroll to position [54, 0]
